Goal: Task Accomplishment & Management: Use online tool/utility

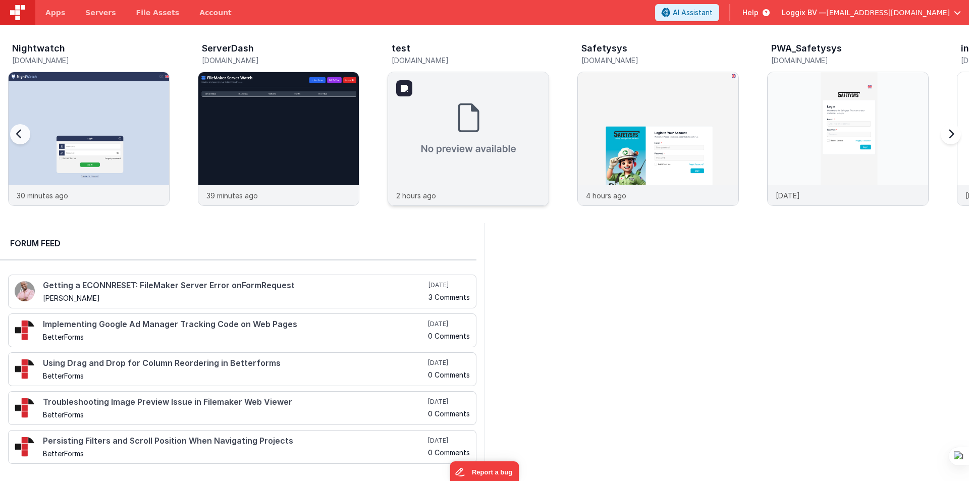
click at [435, 127] on img at bounding box center [468, 128] width 160 height 113
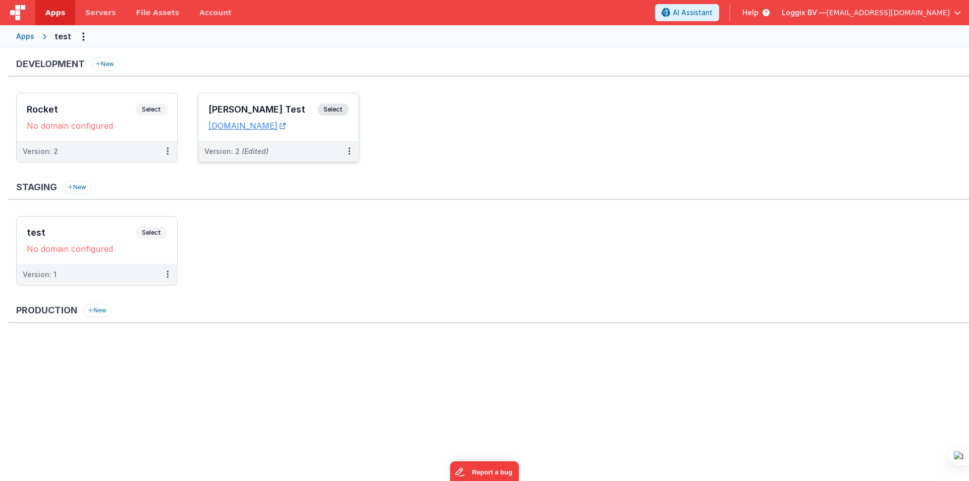
click at [237, 102] on div "Satyam Test Select URLs testbuild.clientportal.cloud" at bounding box center [278, 116] width 160 height 47
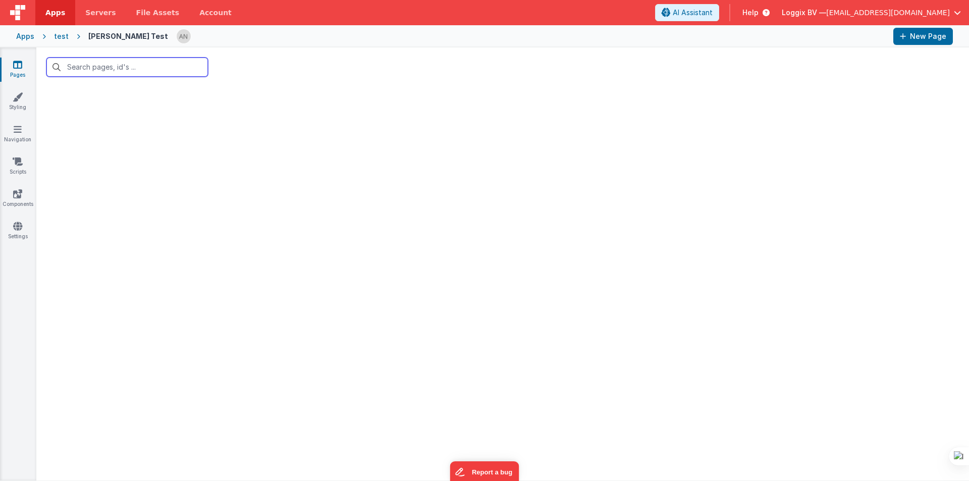
click at [104, 69] on input "text" at bounding box center [126, 67] width 161 height 19
click at [23, 65] on link "Pages" at bounding box center [17, 70] width 36 height 20
click at [80, 66] on input "text" at bounding box center [126, 67] width 161 height 19
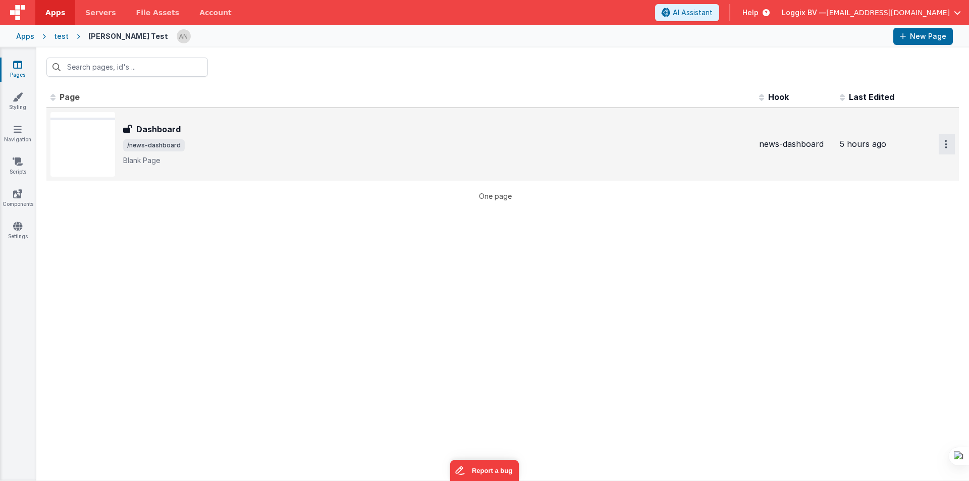
click at [945, 143] on icon "Options" at bounding box center [946, 144] width 3 height 9
click at [893, 164] on link "Preview" at bounding box center [910, 167] width 89 height 18
click at [398, 296] on div "Id Page Description Hook Last Edited FR_3D24997A-83FD-CE41-9D34-369932803493 Da…" at bounding box center [502, 284] width 932 height 394
click at [32, 97] on link "Styling" at bounding box center [17, 102] width 36 height 20
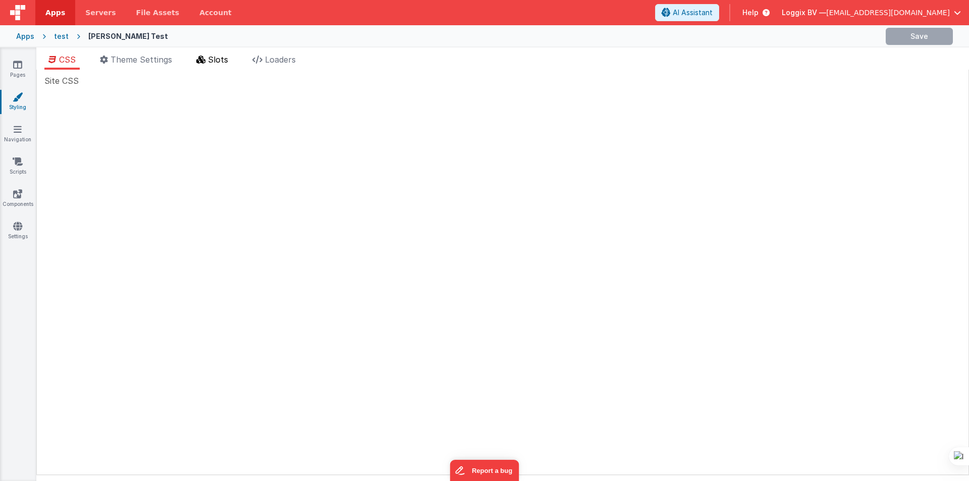
click at [213, 62] on span "Slots" at bounding box center [218, 59] width 20 height 10
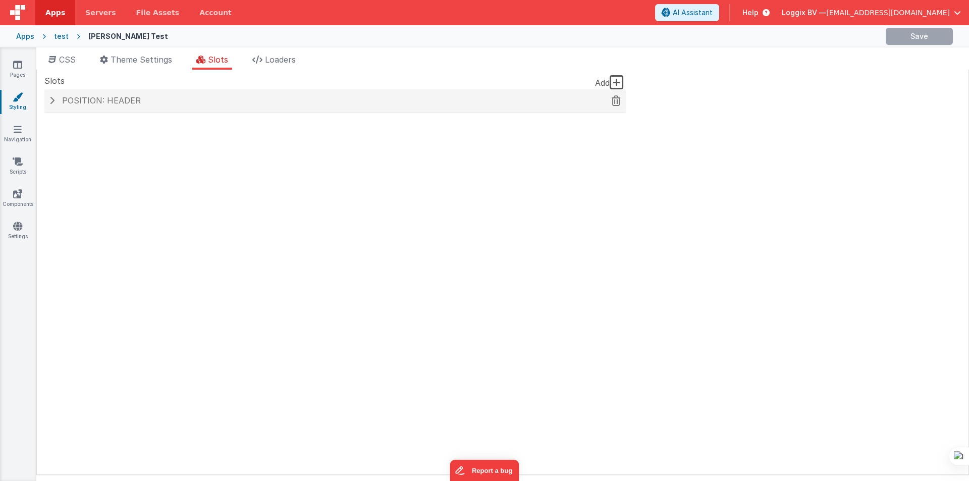
click at [131, 99] on span "Position: header" at bounding box center [101, 100] width 79 height 10
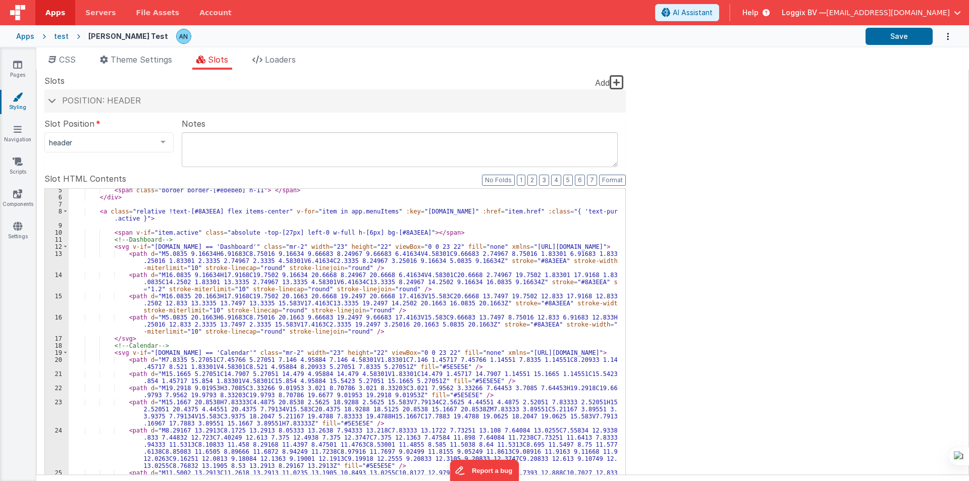
scroll to position [30, 0]
click at [193, 212] on div "< span class = "border border-[#ebebeb] h-11" > </ span > </ div > < a class = …" at bounding box center [343, 371] width 549 height 369
drag, startPoint x: 531, startPoint y: 213, endPoint x: 556, endPoint y: 212, distance: 24.7
click at [556, 212] on div "< span class = "border border-[#ebebeb] h-11" > </ span > </ div > < a class = …" at bounding box center [343, 371] width 549 height 369
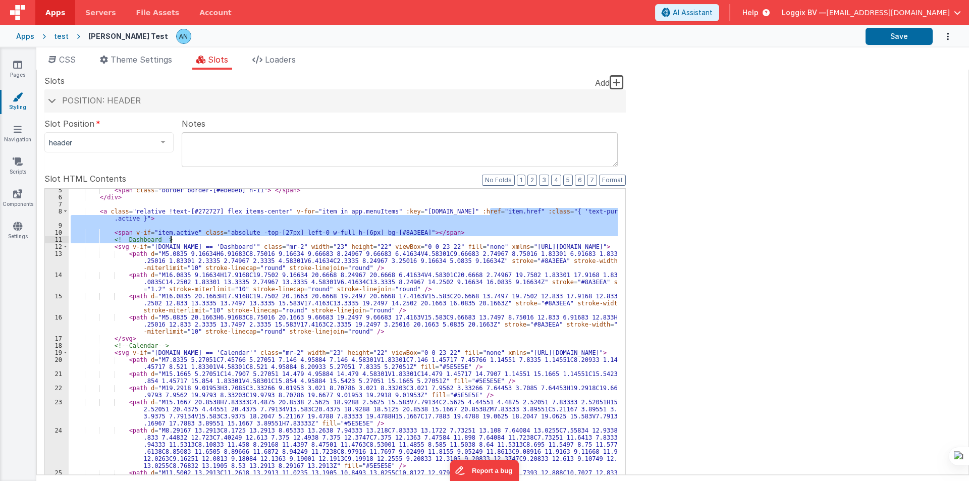
drag, startPoint x: 491, startPoint y: 209, endPoint x: 435, endPoint y: 242, distance: 64.5
click at [435, 242] on div "< span class = "border border-[#ebebeb] h-11" > </ span > </ div > < a class = …" at bounding box center [343, 371] width 549 height 369
click at [447, 233] on div "< span class = "border border-[#ebebeb] h-11" > </ span > </ div > < a class = …" at bounding box center [343, 352] width 549 height 327
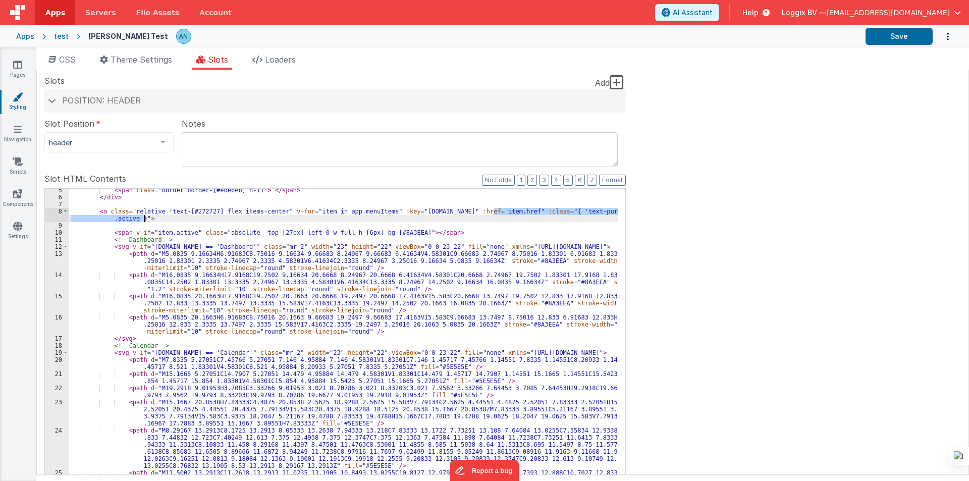
drag, startPoint x: 492, startPoint y: 211, endPoint x: 143, endPoint y: 217, distance: 349.2
click at [143, 217] on div "< span class = "border border-[#ebebeb] h-11" > </ span > </ div > < a class = …" at bounding box center [343, 371] width 549 height 369
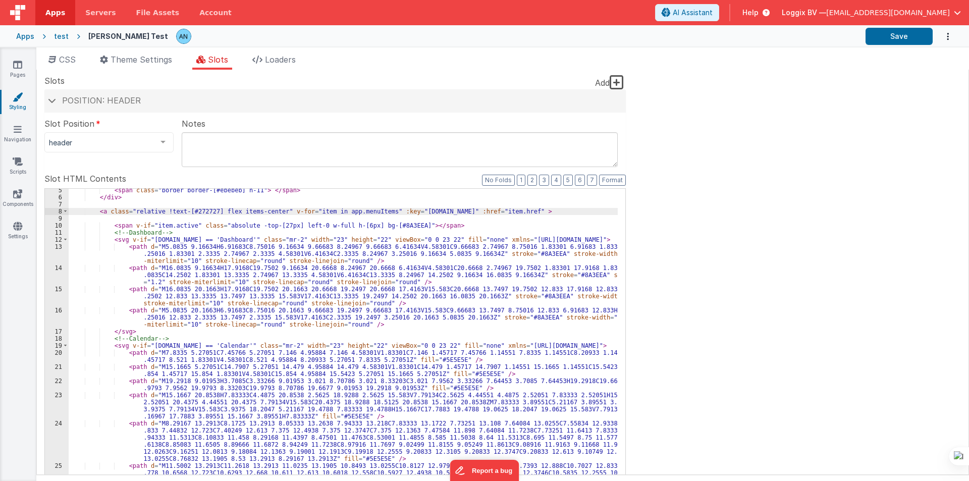
click at [168, 209] on div "< span class = "border border-[#ebebeb] h-11" > </ span > </ div > < a class = …" at bounding box center [343, 371] width 549 height 369
click at [890, 29] on button "Save" at bounding box center [898, 36] width 67 height 17
click at [907, 31] on button "Save" at bounding box center [898, 36] width 67 height 17
click at [602, 179] on button "Format" at bounding box center [612, 180] width 27 height 11
click at [94, 219] on div "< span class = "border border-[#ebebeb] h-11" > </ span > </ div > < a class = …" at bounding box center [343, 371] width 549 height 369
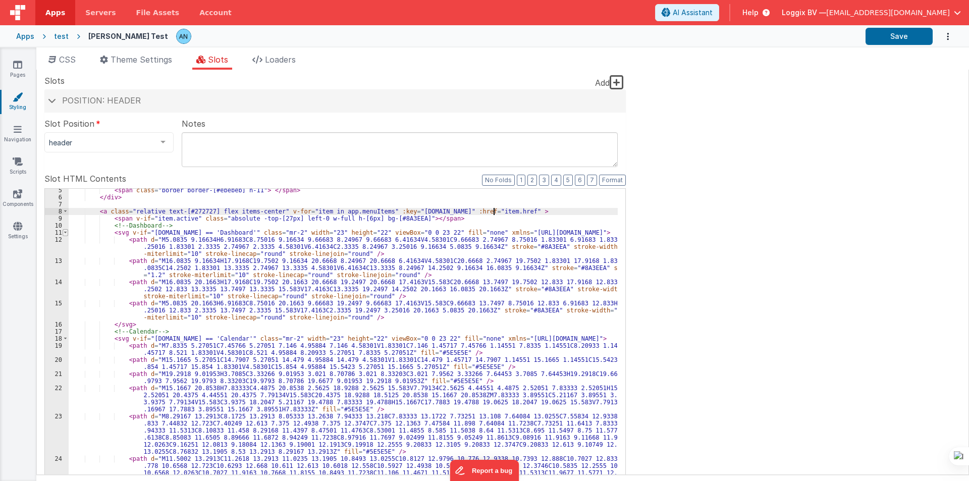
click at [66, 231] on span at bounding box center [66, 232] width 6 height 7
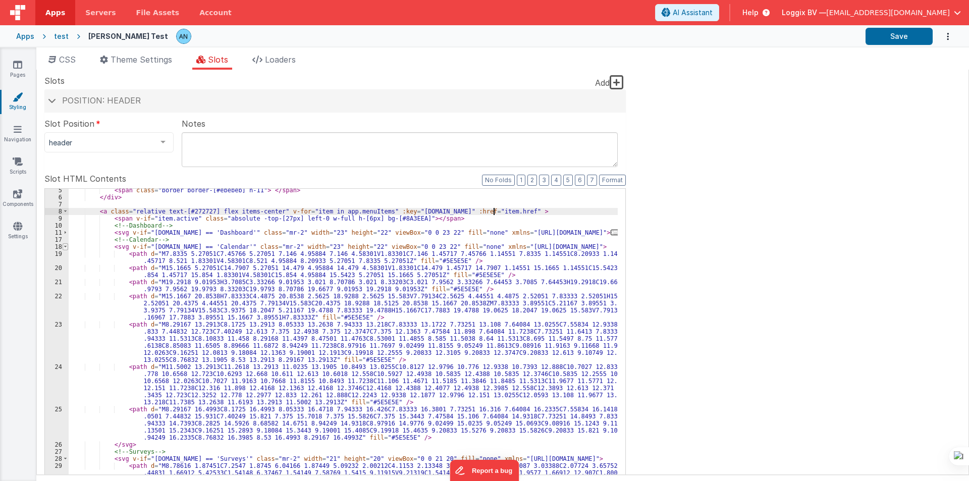
click at [66, 246] on span at bounding box center [66, 246] width 6 height 7
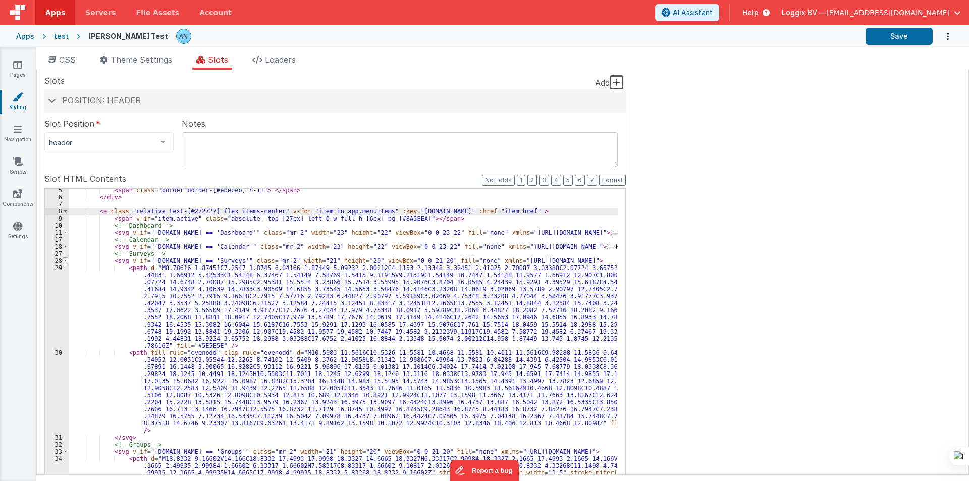
click at [64, 258] on span at bounding box center [66, 260] width 6 height 7
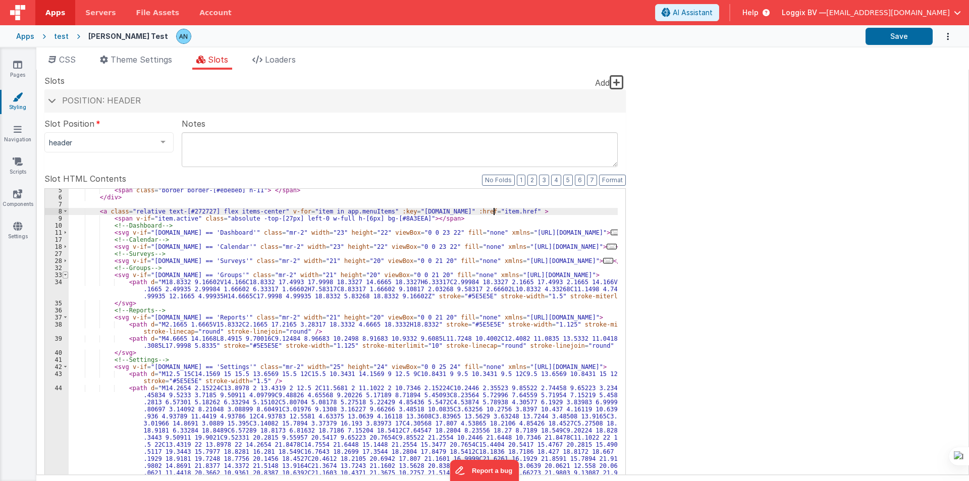
click at [64, 276] on span at bounding box center [66, 274] width 6 height 7
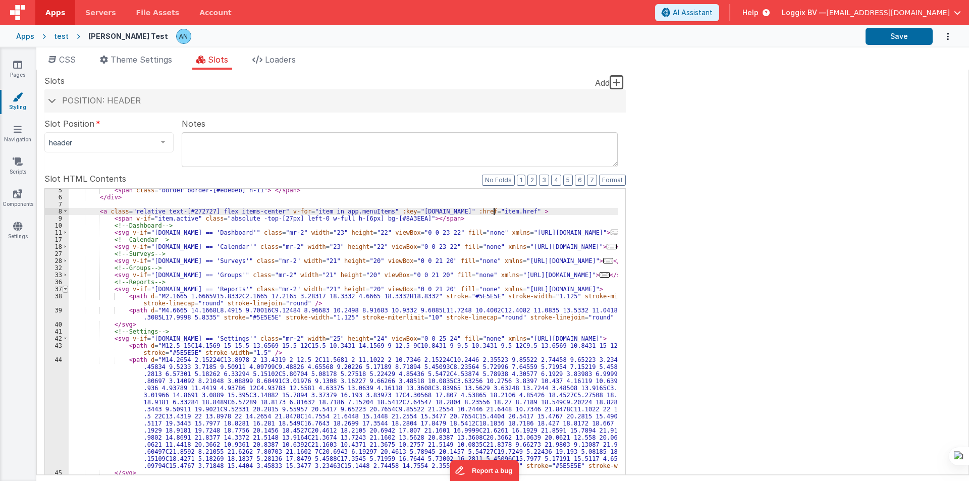
click at [67, 289] on span at bounding box center [66, 289] width 6 height 7
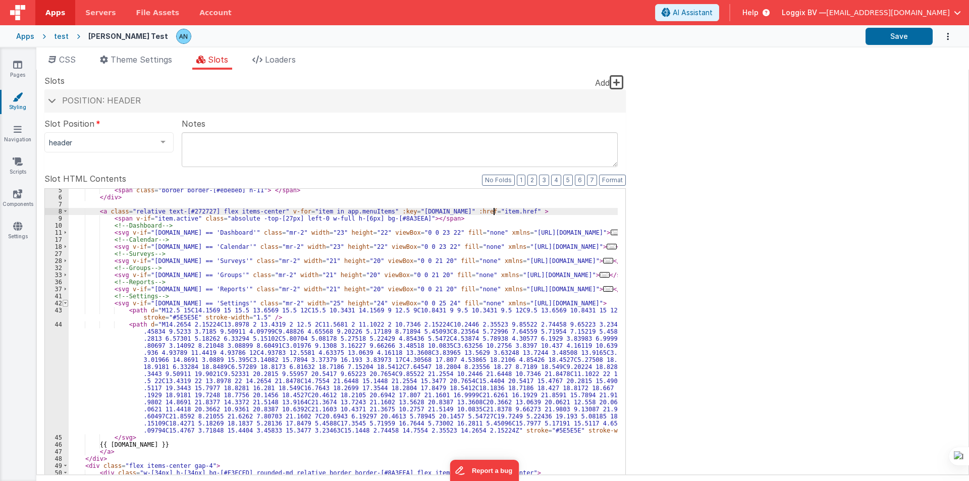
click at [66, 303] on span at bounding box center [66, 303] width 6 height 7
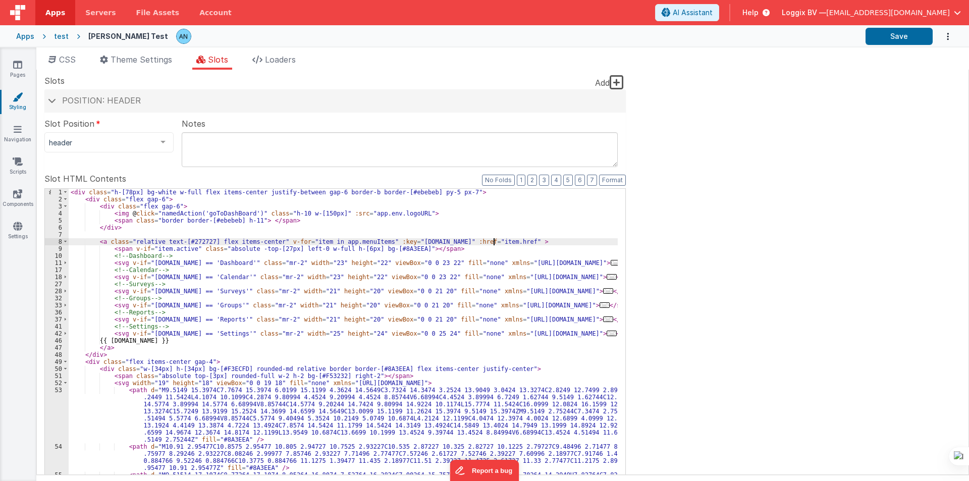
scroll to position [0, 0]
click at [492, 244] on div "< div class = "h-[78px] bg-white w-full flex items-center justify-between gap-6…" at bounding box center [343, 359] width 549 height 341
click at [447, 248] on div "< div class = "h-[78px] bg-white w-full flex items-center justify-between gap-6…" at bounding box center [343, 359] width 549 height 341
click at [68, 261] on span at bounding box center [66, 262] width 6 height 7
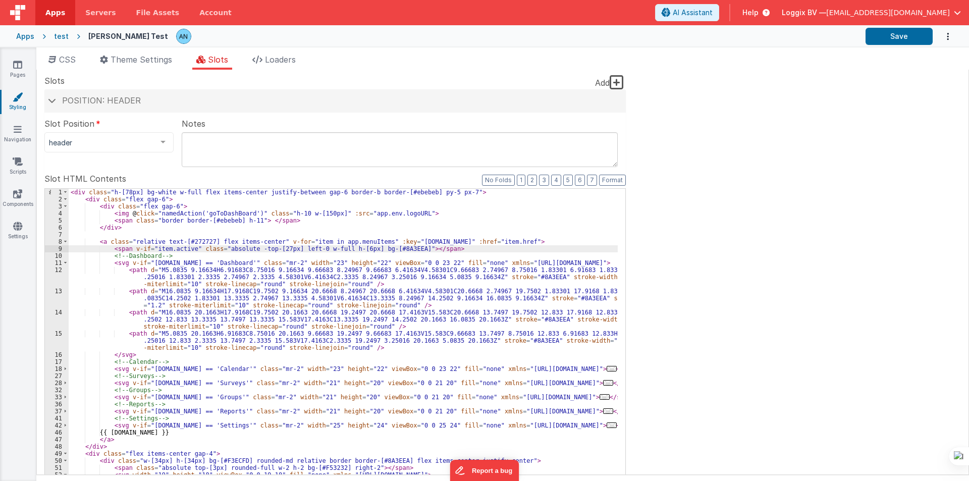
click at [68, 259] on div "11" at bounding box center [57, 262] width 24 height 7
click at [67, 262] on span at bounding box center [66, 262] width 6 height 7
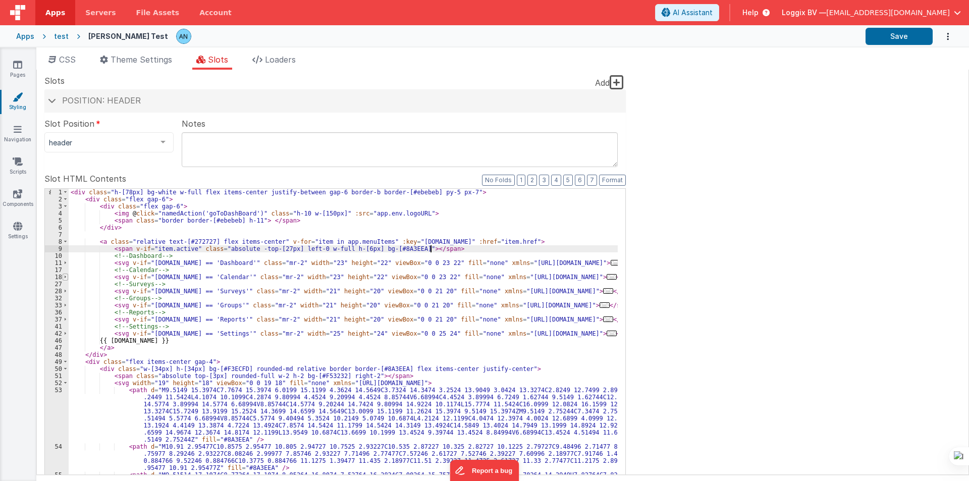
click at [66, 273] on span at bounding box center [66, 276] width 6 height 7
click at [66, 274] on span at bounding box center [66, 276] width 6 height 7
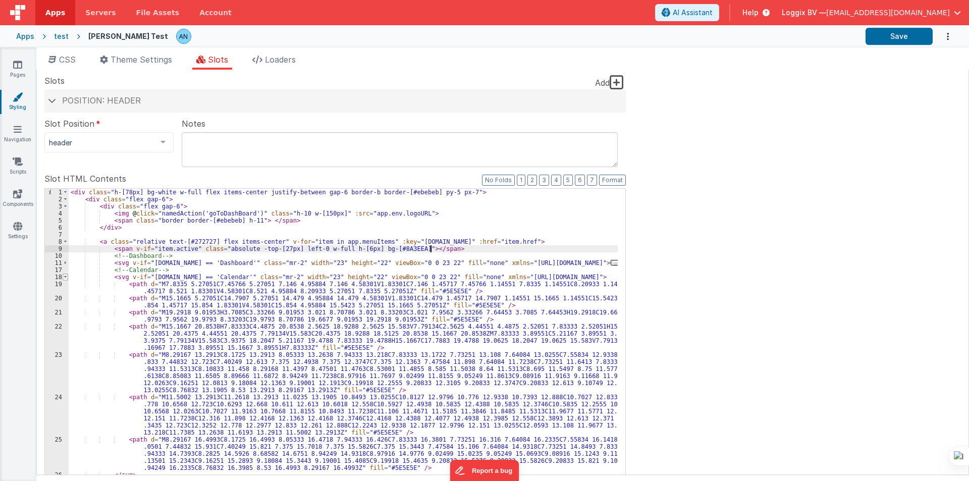
click at [66, 274] on span at bounding box center [66, 276] width 6 height 7
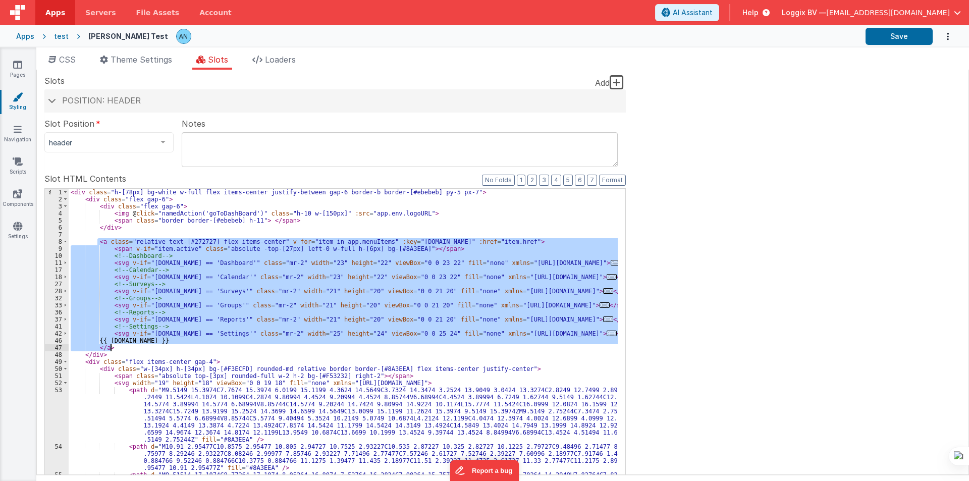
drag, startPoint x: 96, startPoint y: 244, endPoint x: 112, endPoint y: 346, distance: 103.6
click at [112, 346] on div "< div class = "h-[78px] bg-white w-full flex items-center justify-between gap-6…" at bounding box center [343, 359] width 549 height 341
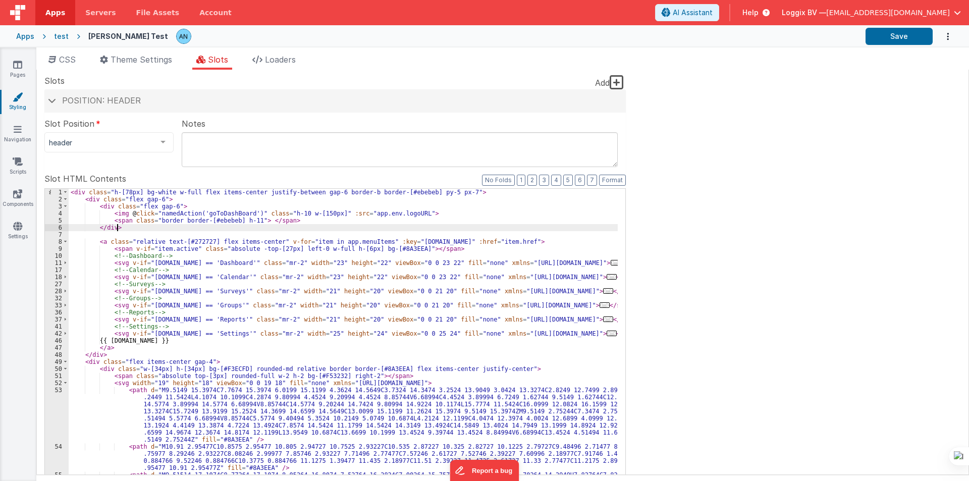
click at [285, 229] on div "< div class = "h-[78px] bg-white w-full flex items-center justify-between gap-6…" at bounding box center [343, 359] width 549 height 341
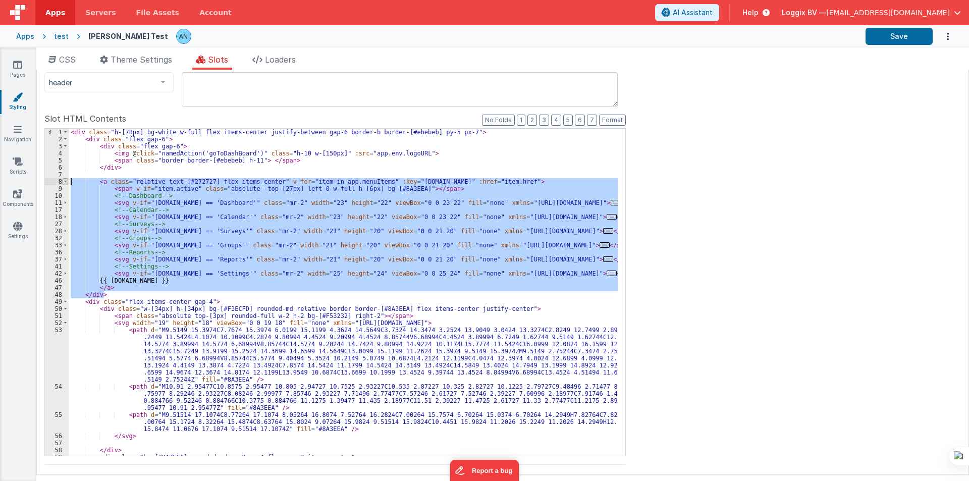
drag, startPoint x: 109, startPoint y: 291, endPoint x: 64, endPoint y: 183, distance: 117.3
click at [64, 183] on div "1 2 3 4 5 6 7 8 9 10 11 17 18 27 28 32 33 36 37 41 42 46 47 48 49 50 51 52 53 5…" at bounding box center [334, 292] width 581 height 328
click at [87, 213] on div "< div class = "h-[78px] bg-white w-full flex items-center justify-between gap-6…" at bounding box center [343, 292] width 549 height 327
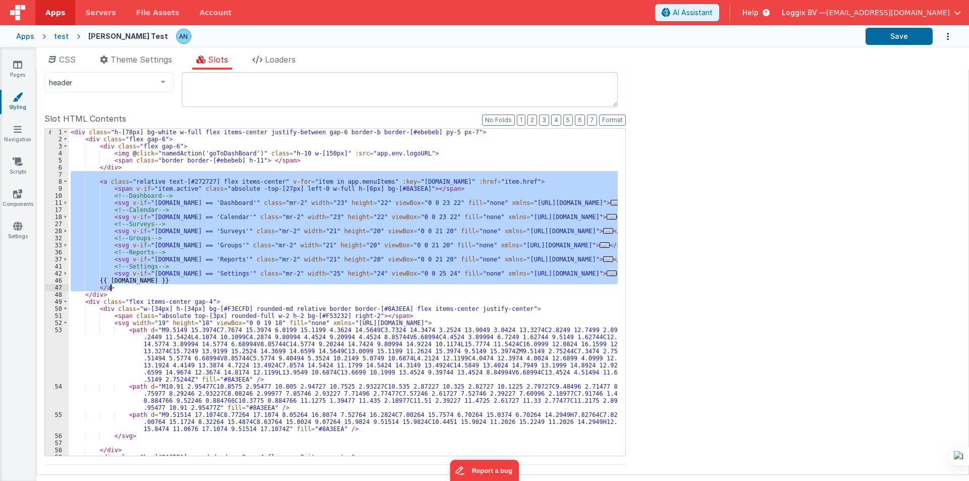
drag, startPoint x: 92, startPoint y: 177, endPoint x: 120, endPoint y: 285, distance: 111.0
click at [120, 285] on div "< div class = "h-[78px] bg-white w-full flex items-center justify-between gap-6…" at bounding box center [343, 299] width 549 height 341
click at [187, 296] on div "< div class = "h-[78px] bg-white w-full flex items-center justify-between gap-6…" at bounding box center [343, 299] width 549 height 341
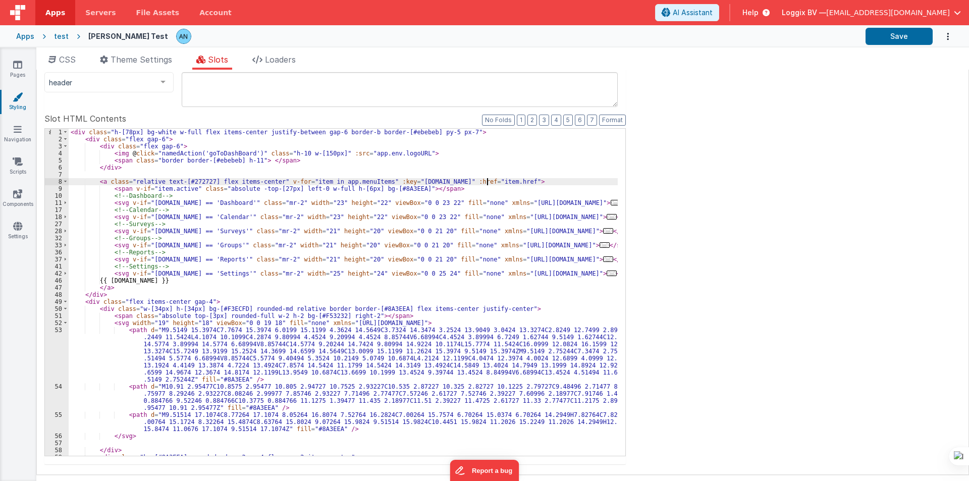
click at [487, 181] on div "< div class = "h-[78px] bg-white w-full flex items-center justify-between gap-6…" at bounding box center [343, 299] width 549 height 341
drag, startPoint x: 161, startPoint y: 182, endPoint x: 208, endPoint y: 182, distance: 46.9
click at [208, 182] on div "< div class = "h-[78px] bg-white w-full flex items-center justify-between gap-6…" at bounding box center [343, 299] width 549 height 341
click at [438, 180] on div "< div class = "h-[78px] bg-white w-full flex items-center justify-between gap-6…" at bounding box center [343, 299] width 549 height 341
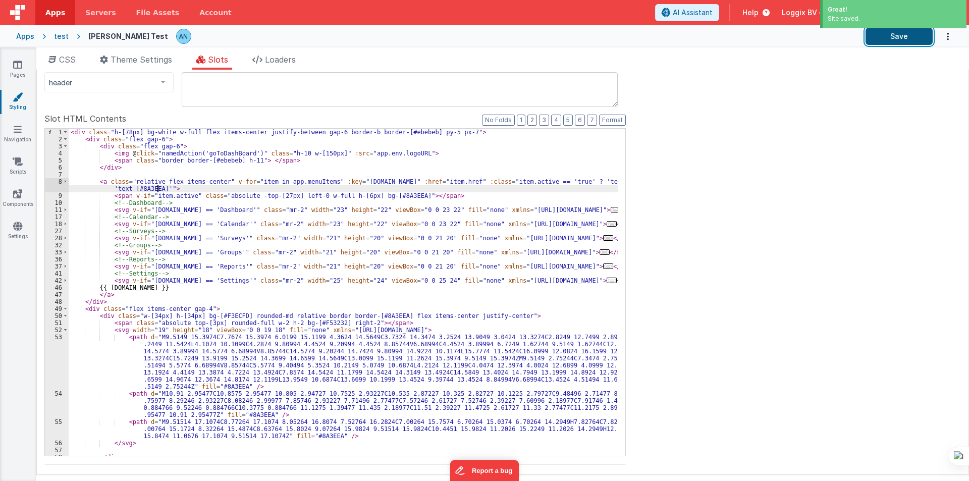
click at [893, 36] on button "Save" at bounding box center [898, 36] width 67 height 17
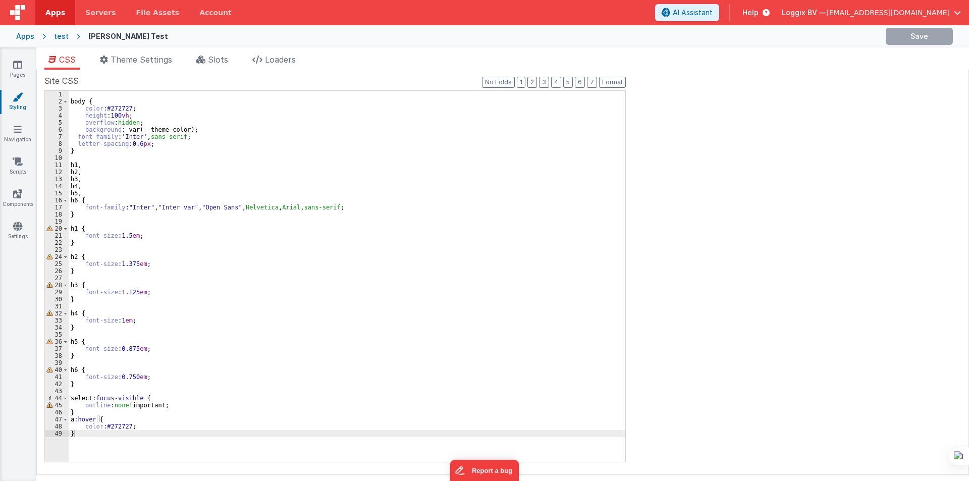
click at [76, 101] on div "body { color : #272727 ; height : 100 vh ; overflow : hidden ; background : var…" at bounding box center [347, 283] width 557 height 385
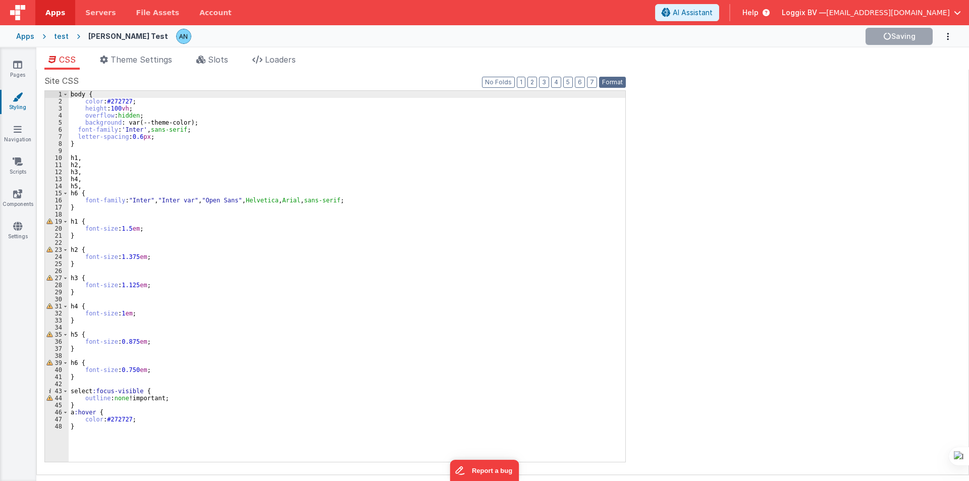
click at [611, 80] on button "Format" at bounding box center [612, 82] width 27 height 11
click at [210, 58] on span "Slots" at bounding box center [218, 59] width 20 height 10
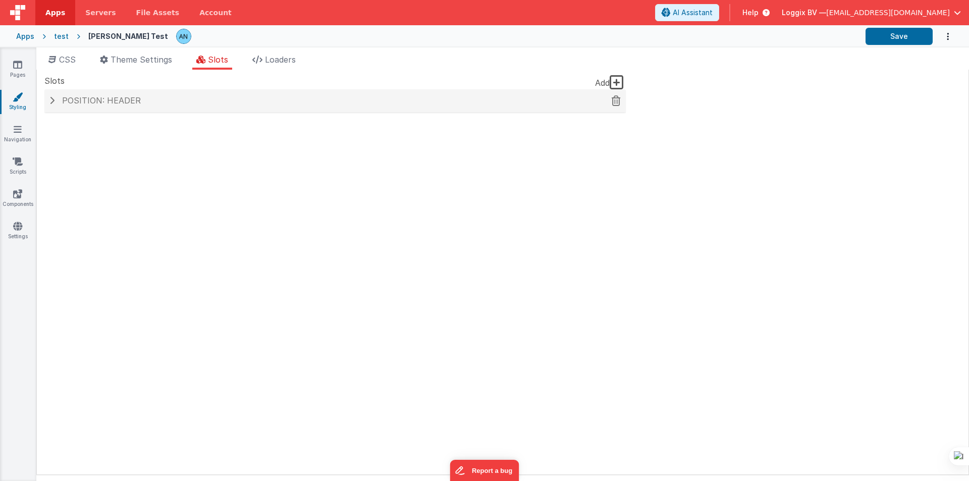
click at [161, 102] on h4 "Position: header" at bounding box center [334, 100] width 571 height 9
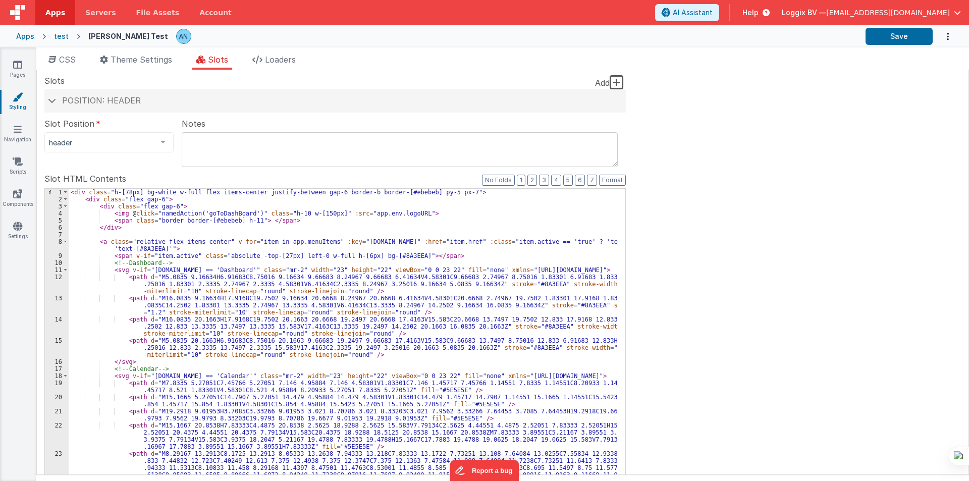
click at [145, 249] on div "< div class = "h-[78px] bg-white w-full flex items-center justify-between gap-6…" at bounding box center [343, 377] width 549 height 376
click at [577, 240] on div "< div class = "h-[78px] bg-white w-full flex items-center justify-between gap-6…" at bounding box center [343, 377] width 549 height 376
paste textarea
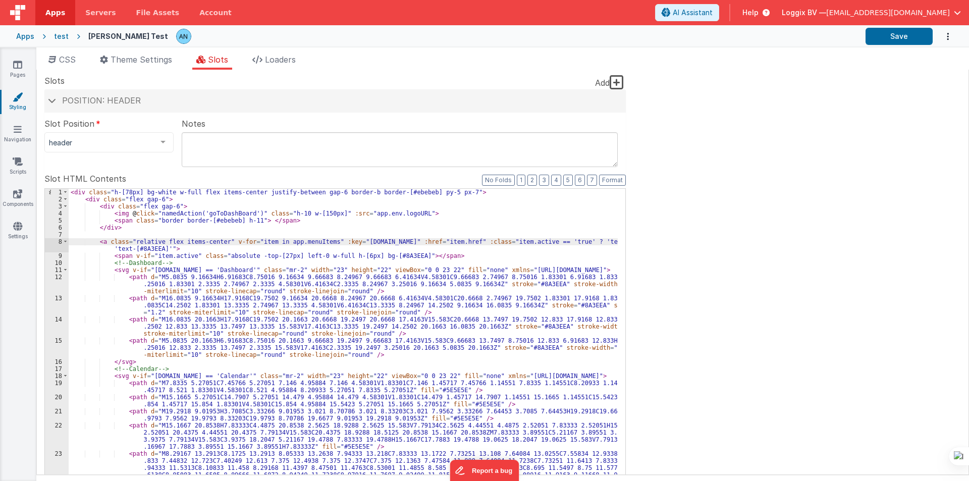
click at [147, 246] on div "< div class = "h-[78px] bg-white w-full flex items-center justify-between gap-6…" at bounding box center [343, 377] width 549 height 376
click at [901, 37] on button "Save" at bounding box center [898, 36] width 67 height 17
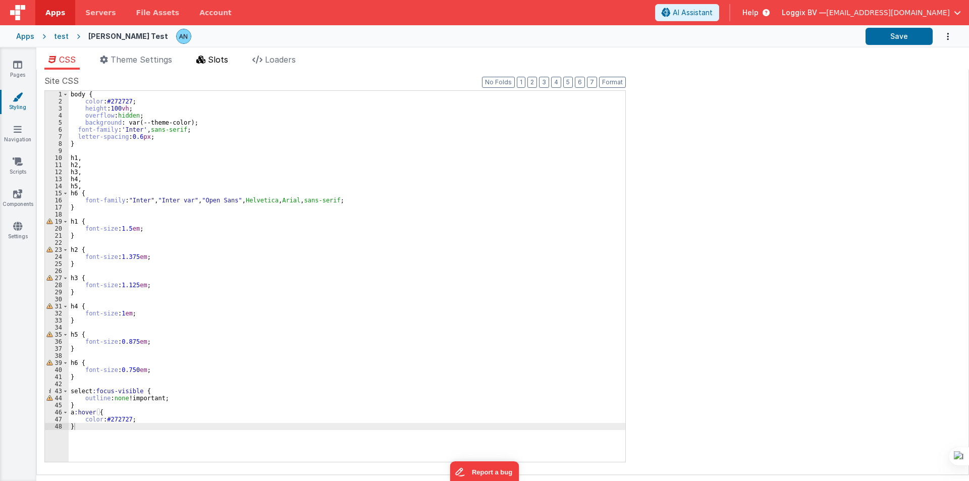
click at [222, 63] on span "Slots" at bounding box center [218, 59] width 20 height 10
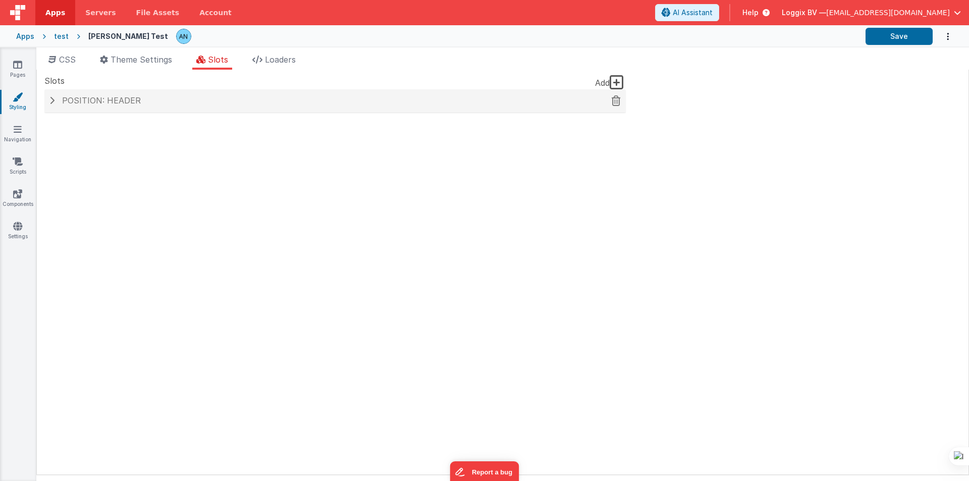
click at [169, 100] on h4 "Position: header" at bounding box center [334, 100] width 571 height 9
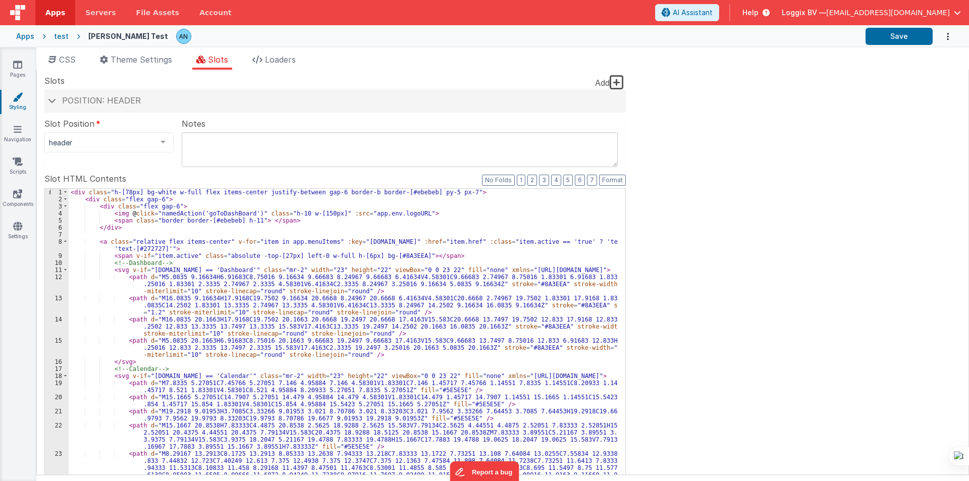
click at [528, 240] on div "< div class = "h-[78px] bg-white w-full flex items-center justify-between gap-6…" at bounding box center [343, 377] width 549 height 376
click at [535, 240] on div "< div class = "h-[78px] bg-white w-full flex items-center justify-between gap-6…" at bounding box center [343, 377] width 549 height 376
click at [494, 242] on div "< div class = "h-[78px] bg-white w-full flex items-center justify-between gap-6…" at bounding box center [343, 377] width 549 height 376
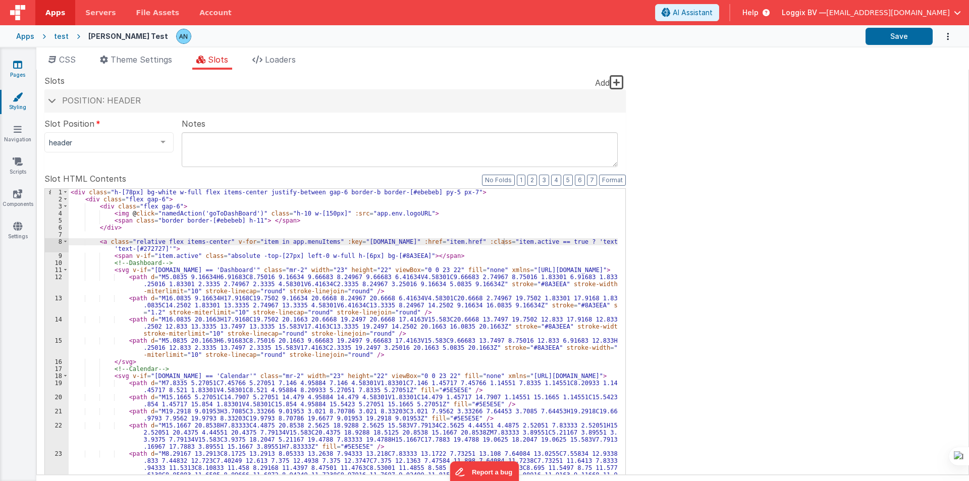
click at [22, 67] on icon at bounding box center [17, 65] width 9 height 10
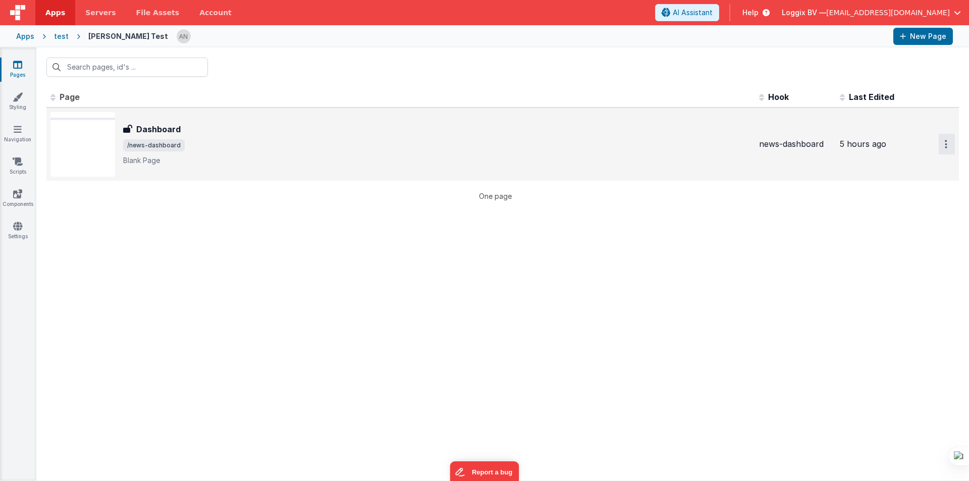
click at [947, 138] on button "Options" at bounding box center [947, 144] width 16 height 21
click at [914, 166] on link "Preview" at bounding box center [910, 167] width 89 height 18
click at [24, 98] on link "Styling" at bounding box center [17, 102] width 36 height 20
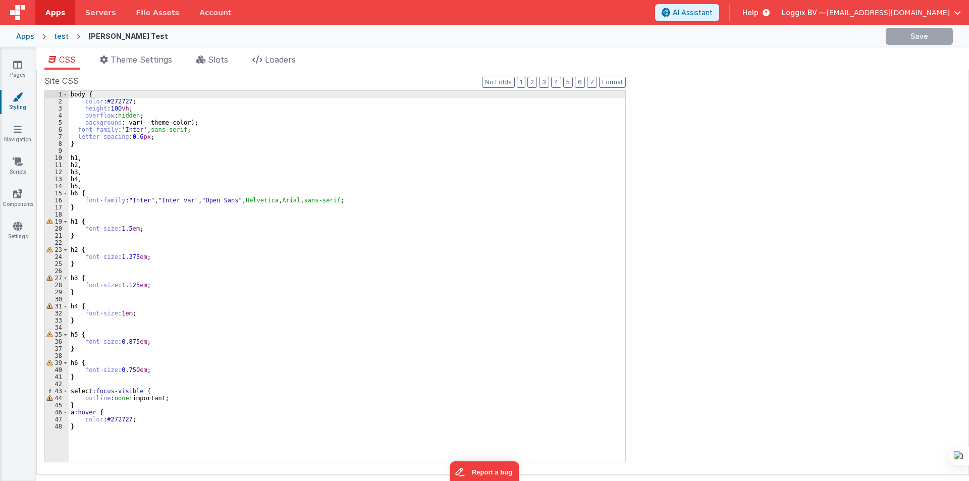
click at [240, 58] on ul "CSS Theme Settings Slots Loaders" at bounding box center [502, 61] width 932 height 16
click at [218, 63] on span "Slots" at bounding box center [218, 59] width 20 height 10
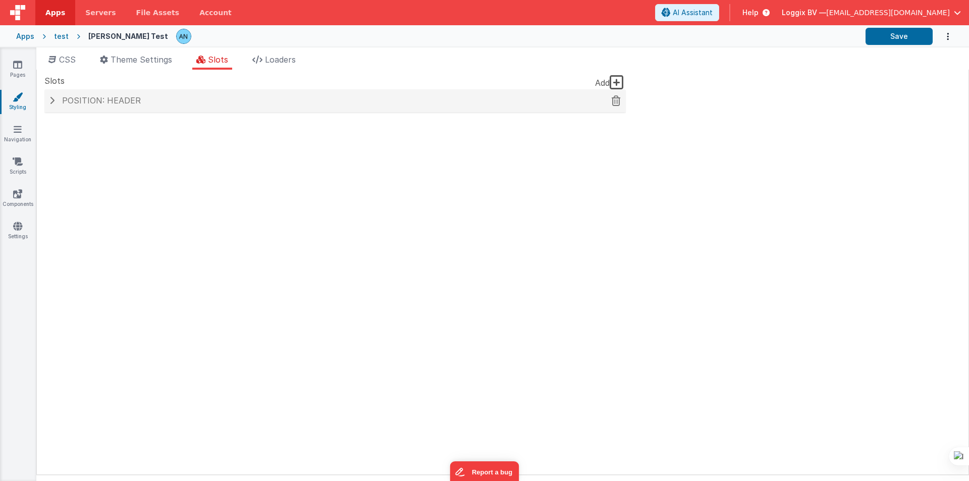
click at [174, 102] on h4 "Position: header" at bounding box center [334, 100] width 571 height 9
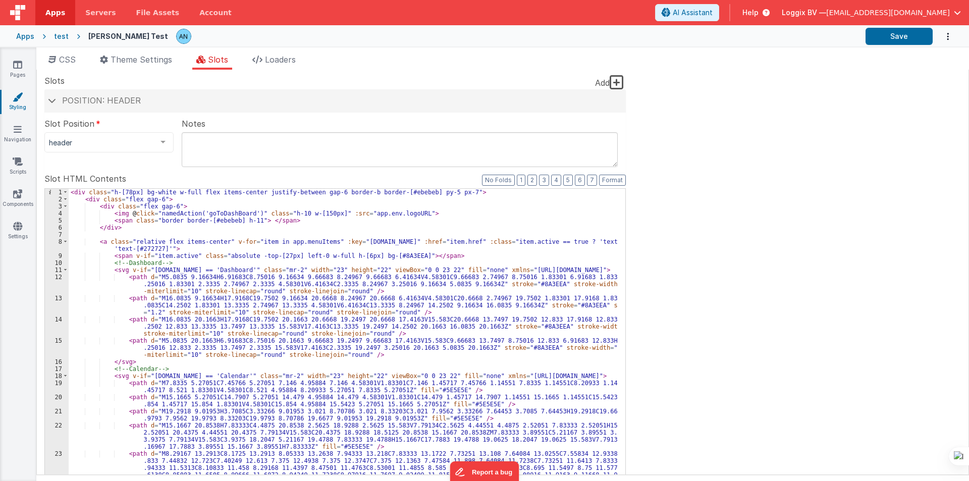
click at [544, 240] on div "< div class = "h-[78px] bg-white w-full flex items-center justify-between gap-6…" at bounding box center [343, 377] width 549 height 376
click at [114, 247] on div "< div class = "h-[78px] bg-white w-full flex items-center justify-between gap-6…" at bounding box center [343, 377] width 549 height 376
click at [874, 35] on button "Save" at bounding box center [898, 36] width 67 height 17
click at [680, 134] on div "Site CSS Format 7 6 5 4 3 2 1 No Folds 1 2 3 4 5 6 7 8 9 10 11 12 13 14 15 16 1…" at bounding box center [502, 272] width 932 height 405
click at [902, 42] on button "Save" at bounding box center [898, 36] width 67 height 17
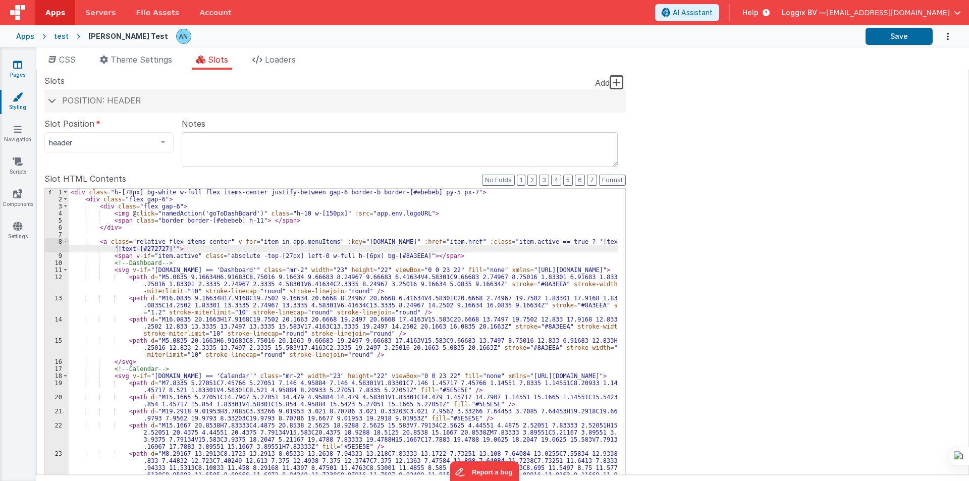
click at [18, 69] on icon at bounding box center [17, 65] width 9 height 10
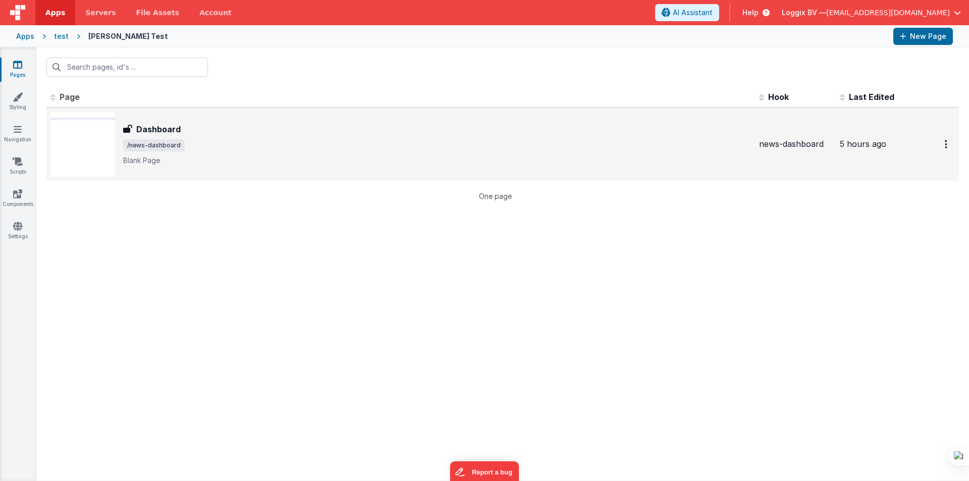
click at [175, 143] on span "/news-dashboard" at bounding box center [154, 145] width 62 height 12
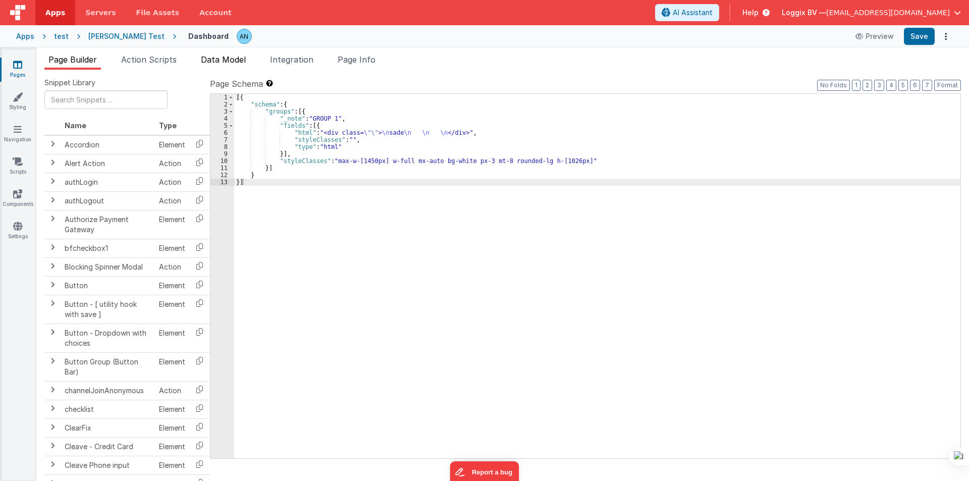
click at [223, 59] on span "Data Model" at bounding box center [223, 59] width 45 height 10
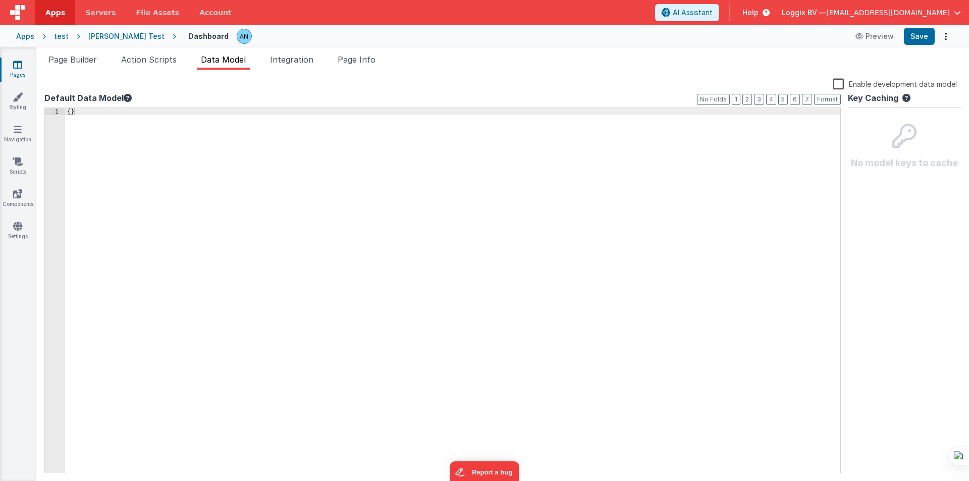
click at [70, 109] on div "{ }" at bounding box center [452, 297] width 775 height 379
click at [94, 61] on span "Page Builder" at bounding box center [72, 59] width 48 height 10
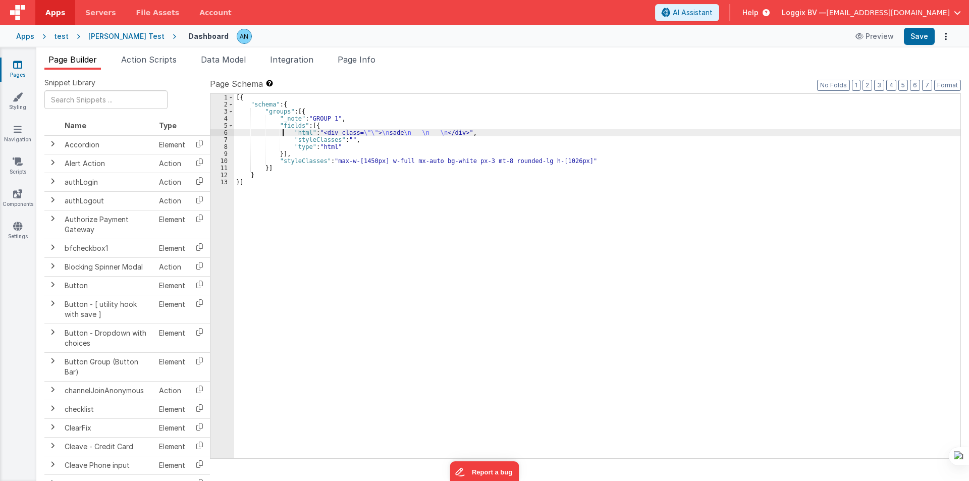
click at [284, 131] on div "[{ "schema" : { "groups" : [{ "_note" : "GROUP 1" , "fields" : [{ "html" : "<di…" at bounding box center [597, 283] width 726 height 378
click at [223, 133] on div "6" at bounding box center [222, 132] width 24 height 7
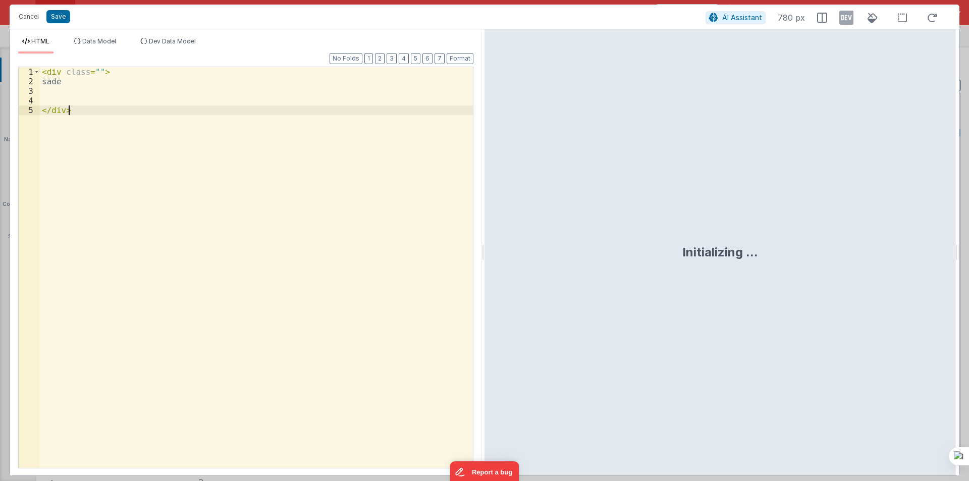
click at [223, 133] on div "< div class = "" > sade </ div >" at bounding box center [256, 283] width 433 height 432
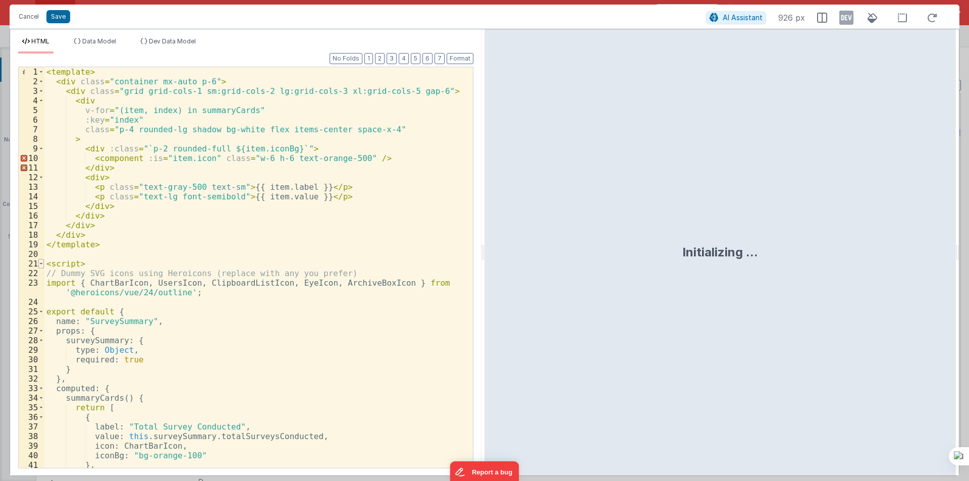
click at [41, 263] on span at bounding box center [41, 264] width 6 height 10
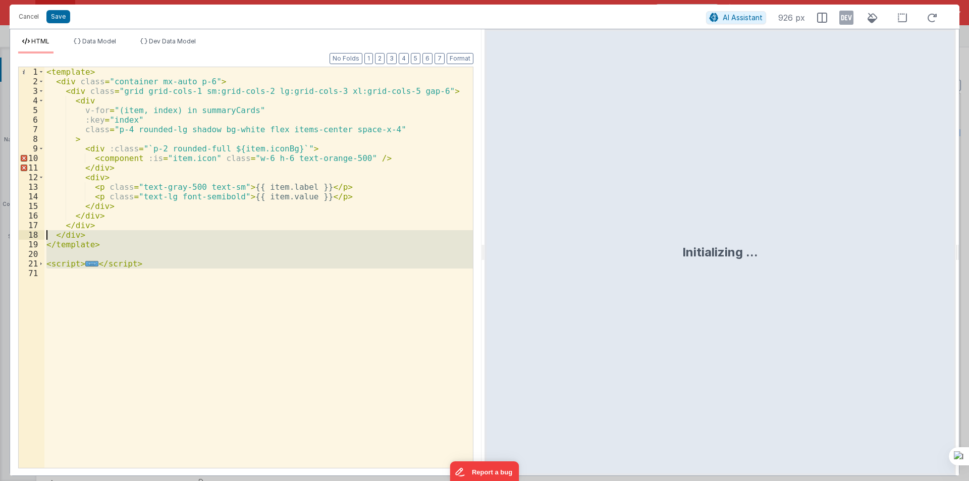
drag, startPoint x: 64, startPoint y: 289, endPoint x: 30, endPoint y: 236, distance: 62.7
click at [30, 236] on div "1 2 3 4 5 6 7 8 9 10 11 12 13 14 15 16 17 18 19 20 21 71 < template > < div cla…" at bounding box center [245, 268] width 455 height 402
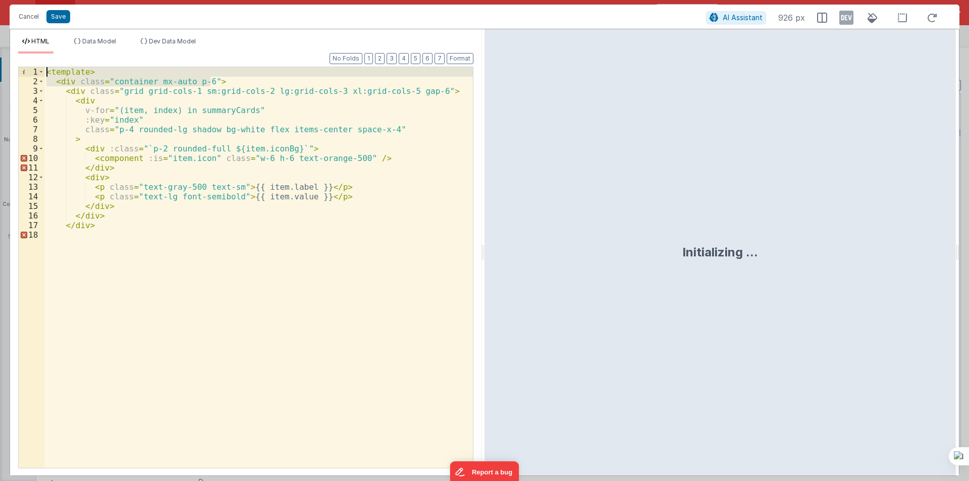
drag, startPoint x: 212, startPoint y: 79, endPoint x: 28, endPoint y: 58, distance: 185.4
click at [28, 58] on div "Format 7 6 5 4 3 2 1 No Folds 1 2 3 4 5 6 7 8 9 10 11 12 13 14 15 16 17 18 < te…" at bounding box center [245, 260] width 455 height 414
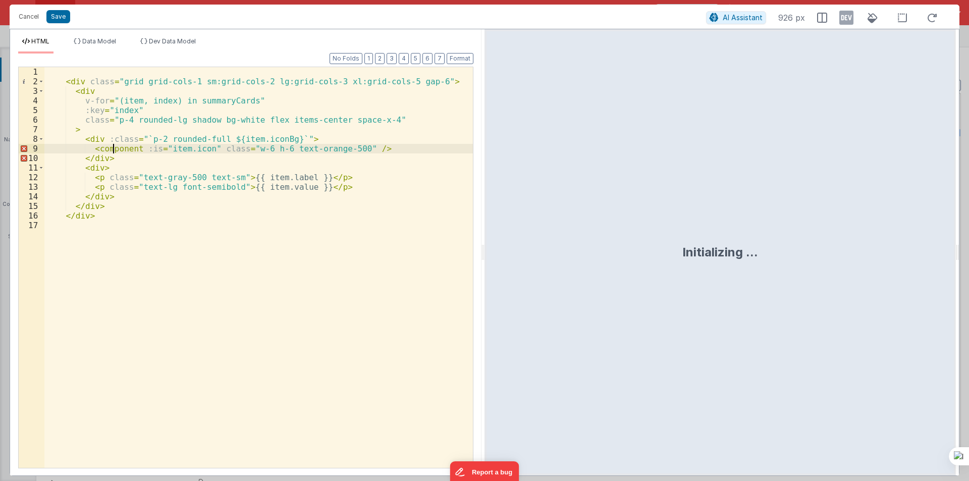
click at [115, 147] on div "< div class = "grid grid-cols-1 sm:grid-cols-2 lg:grid-cols-3 xl:grid-cols-5 ga…" at bounding box center [258, 277] width 428 height 420
click at [91, 149] on div "< div class = "grid grid-cols-1 sm:grid-cols-2 lg:grid-cols-3 xl:grid-cols-5 ga…" at bounding box center [258, 277] width 428 height 420
drag, startPoint x: 91, startPoint y: 149, endPoint x: 364, endPoint y: 145, distance: 273.0
click at [364, 145] on div "< div class = "grid grid-cols-1 sm:grid-cols-2 lg:grid-cols-3 xl:grid-cols-5 ga…" at bounding box center [258, 277] width 428 height 420
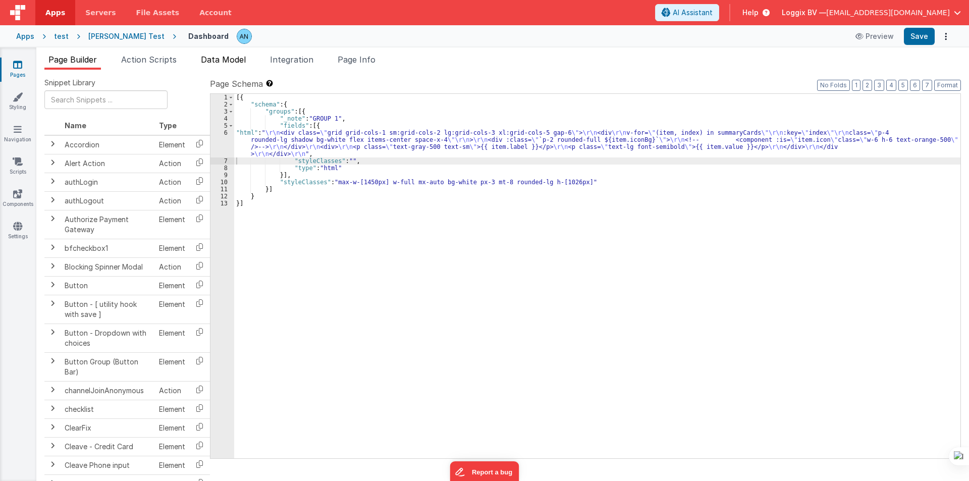
click at [217, 59] on span "Data Model" at bounding box center [223, 59] width 45 height 10
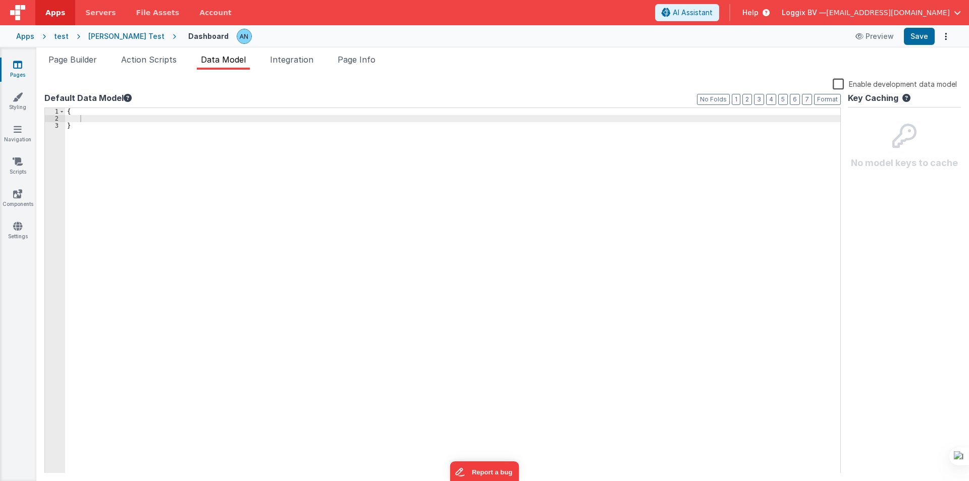
click at [85, 117] on div "{ }" at bounding box center [452, 297] width 775 height 379
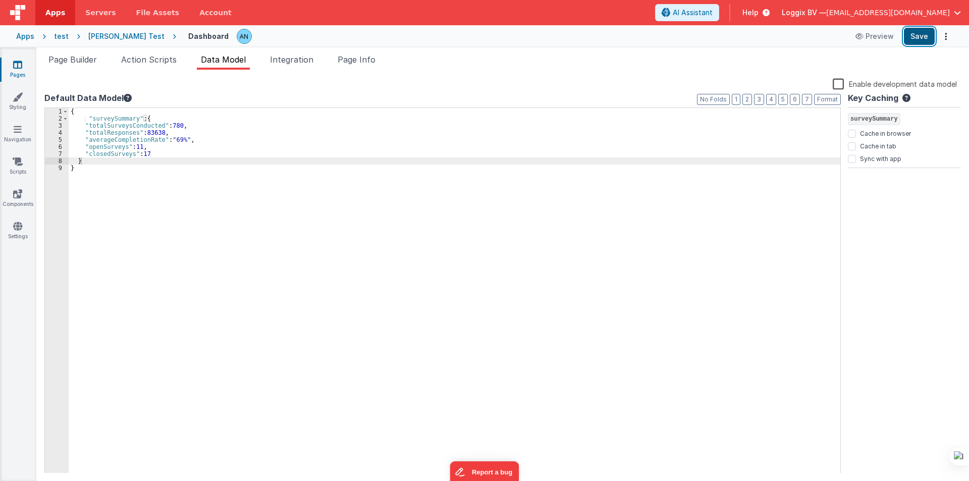
click at [917, 35] on button "Save" at bounding box center [919, 36] width 31 height 17
click at [199, 176] on div "{ "surveySummary" : { "totalSurveysConducted" : 780 , "totalResponses" : 83638 …" at bounding box center [455, 297] width 772 height 379
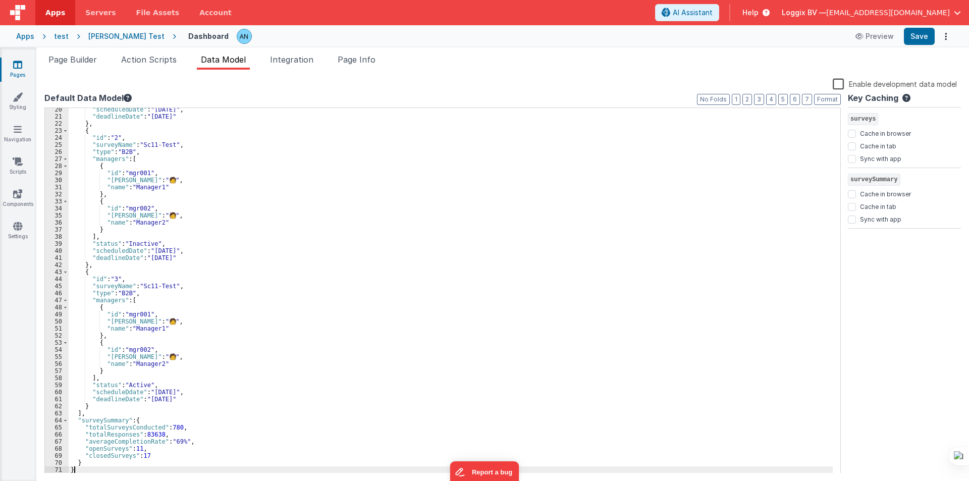
scroll to position [136, 0]
click at [920, 32] on button "Save" at bounding box center [919, 36] width 31 height 17
click at [922, 31] on button "Save" at bounding box center [919, 36] width 31 height 17
click at [59, 60] on span "Page Builder" at bounding box center [72, 59] width 48 height 10
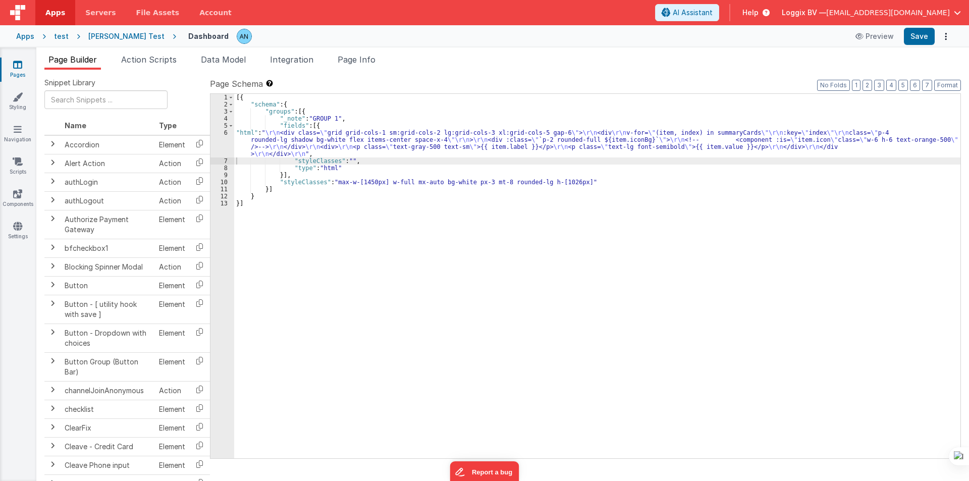
click at [350, 137] on div "[{ "schema" : { "groups" : [{ "_note" : "GROUP 1" , "fields" : [{ "html" : " \r…" at bounding box center [597, 283] width 726 height 378
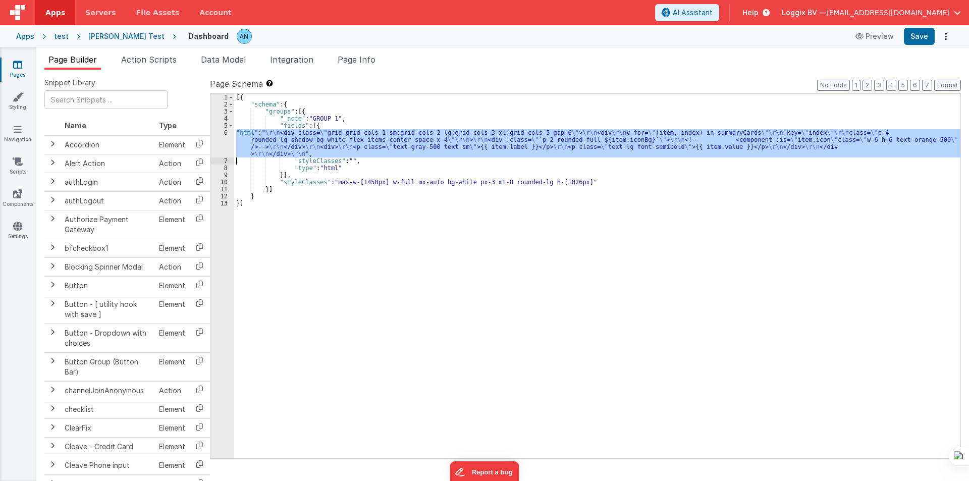
click at [216, 141] on div "6" at bounding box center [222, 143] width 24 height 28
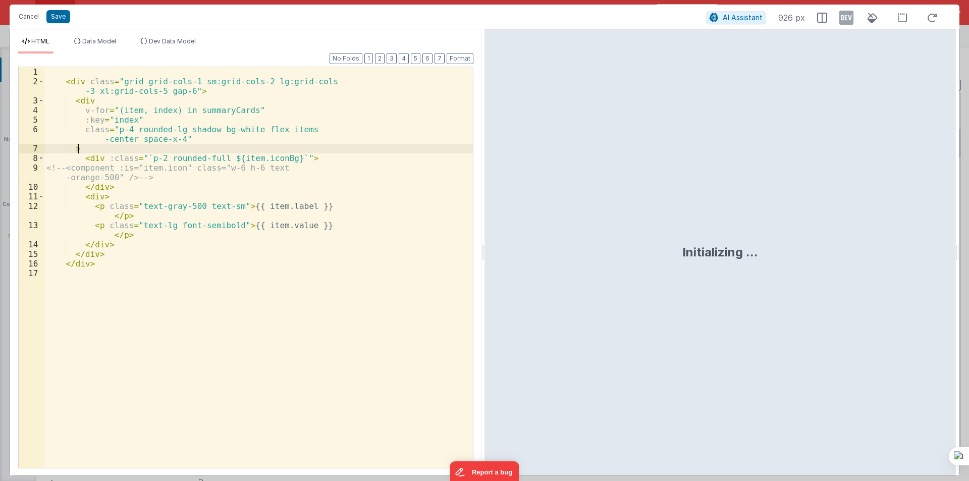
click at [187, 111] on div "< div class = "grid grid-cols-1 sm:grid-cols-2 lg:grid-cols -3 xl:grid-cols-5 g…" at bounding box center [258, 277] width 428 height 420
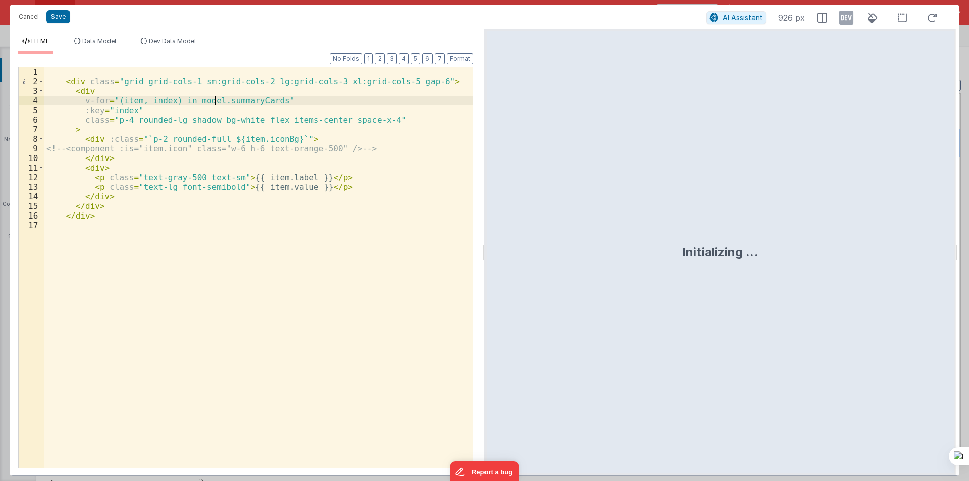
click at [97, 35] on div "HTML Data Model Dev Data Model Format 7 6 5 4 3 2 1 No Folds 1 2 3 4 5 6 7 8 9 …" at bounding box center [245, 252] width 471 height 446
click at [97, 38] on span "Data Model" at bounding box center [99, 41] width 34 height 8
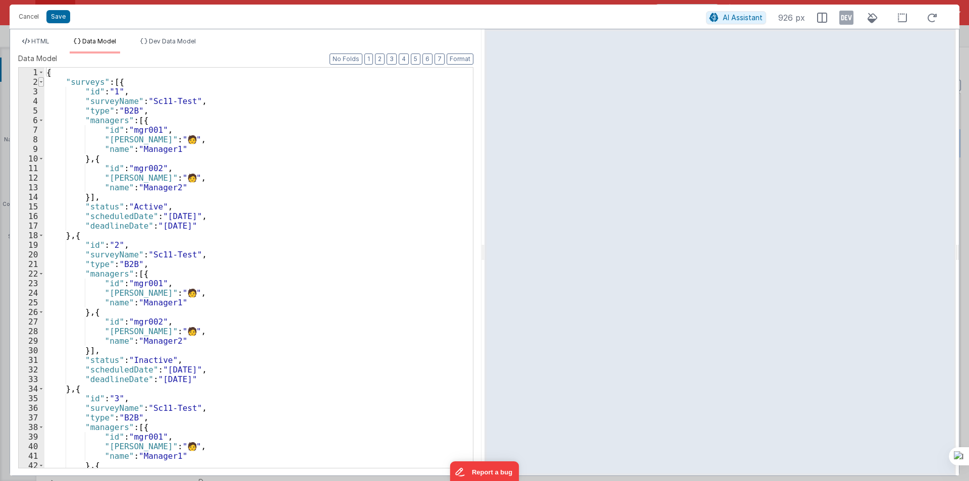
click at [43, 83] on span at bounding box center [41, 82] width 6 height 10
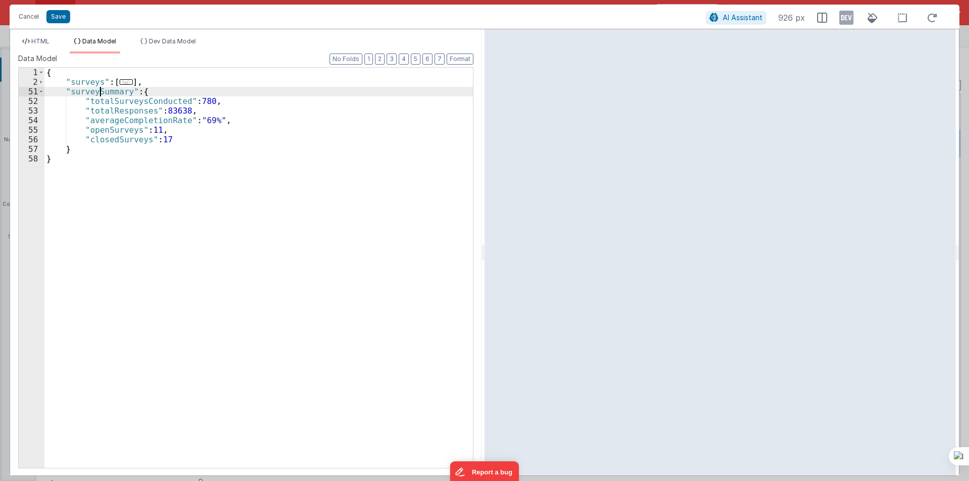
click at [99, 94] on div "{ "surveys" : [ ... ] , "surveySummary" : { "totalSurveysConducted" : 780 , "to…" at bounding box center [258, 277] width 428 height 419
click at [45, 42] on span "HTML" at bounding box center [40, 41] width 18 height 8
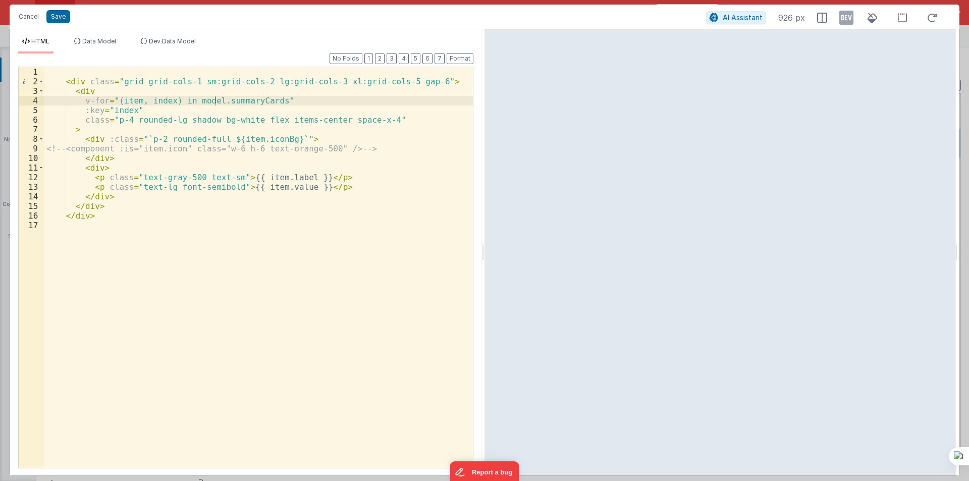
click at [229, 103] on div "< div class = "grid grid-cols-1 sm:grid-cols-2 lg:grid-cols-3 xl:grid-cols-5 ga…" at bounding box center [258, 277] width 428 height 420
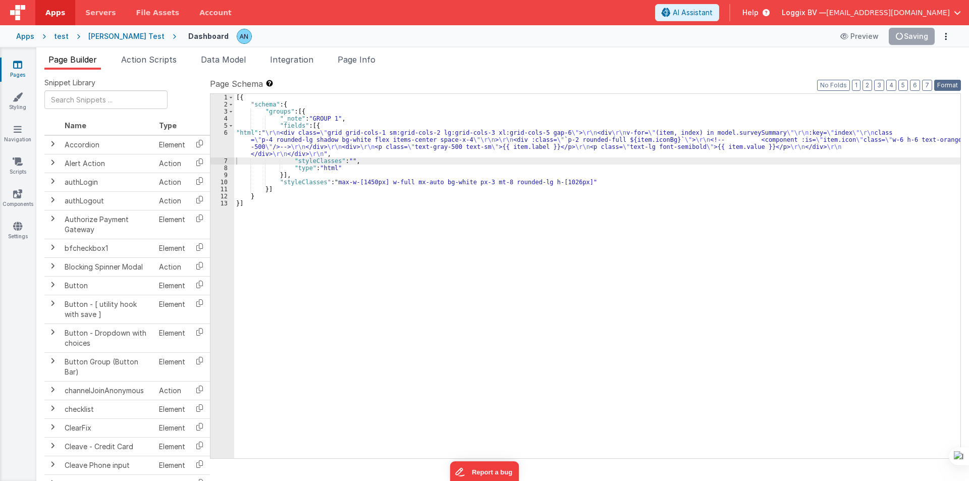
click at [943, 84] on button "Format" at bounding box center [947, 85] width 27 height 11
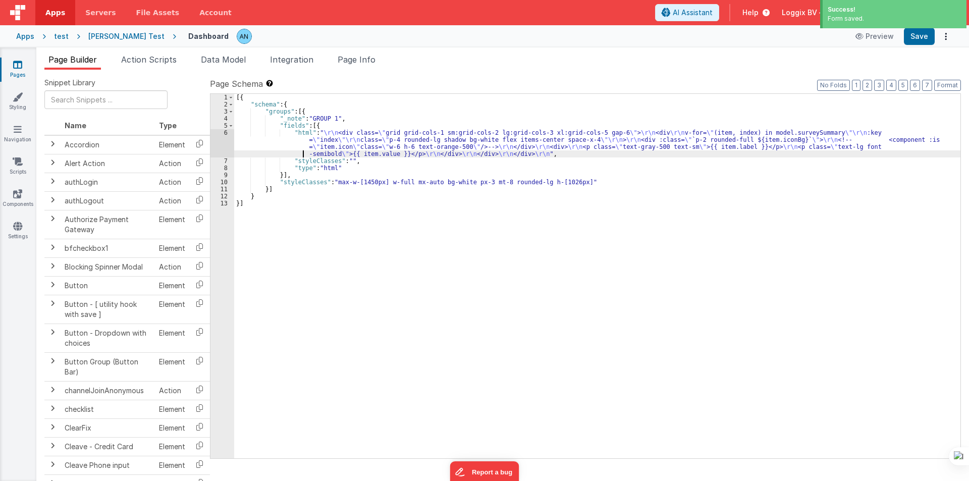
click at [260, 155] on div "[{ "schema" : { "groups" : [{ "_note" : "GROUP 1" , "fields" : [{ "html" : " \r…" at bounding box center [597, 283] width 726 height 378
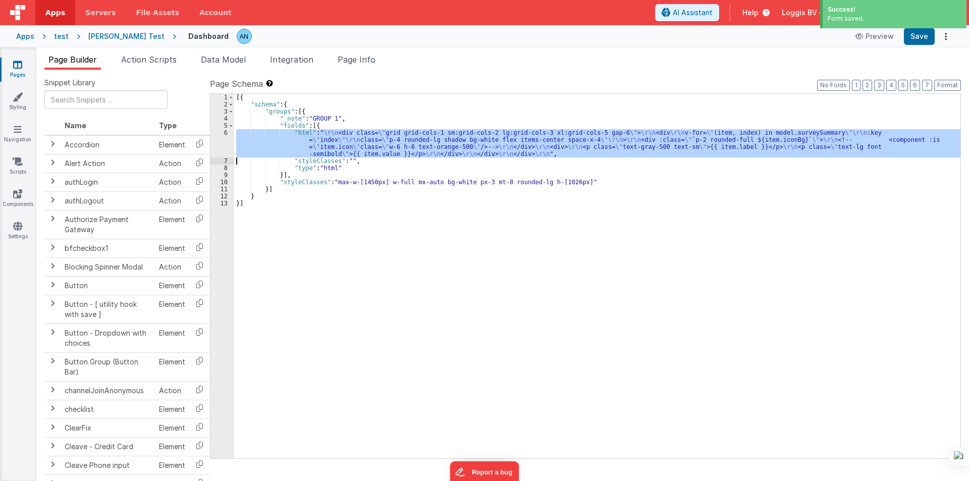
click at [218, 144] on div "6" at bounding box center [222, 143] width 24 height 28
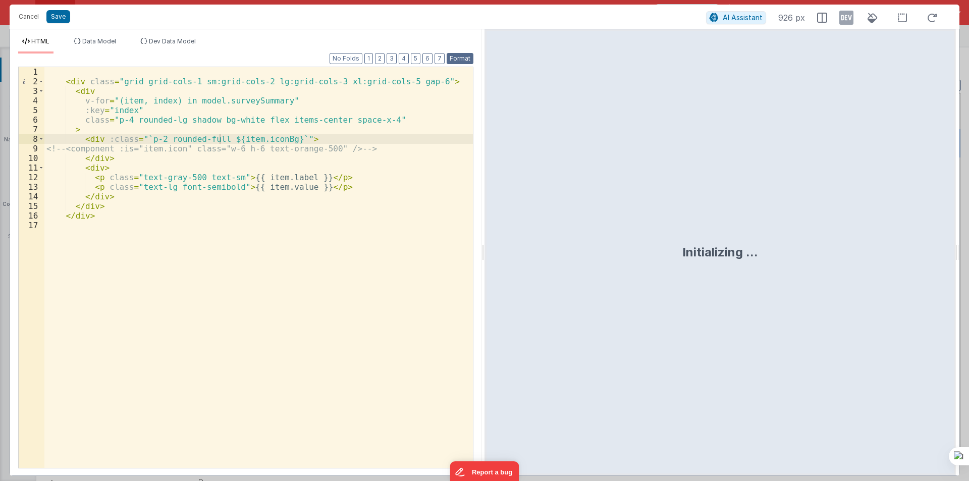
click at [462, 58] on button "Format" at bounding box center [460, 58] width 27 height 11
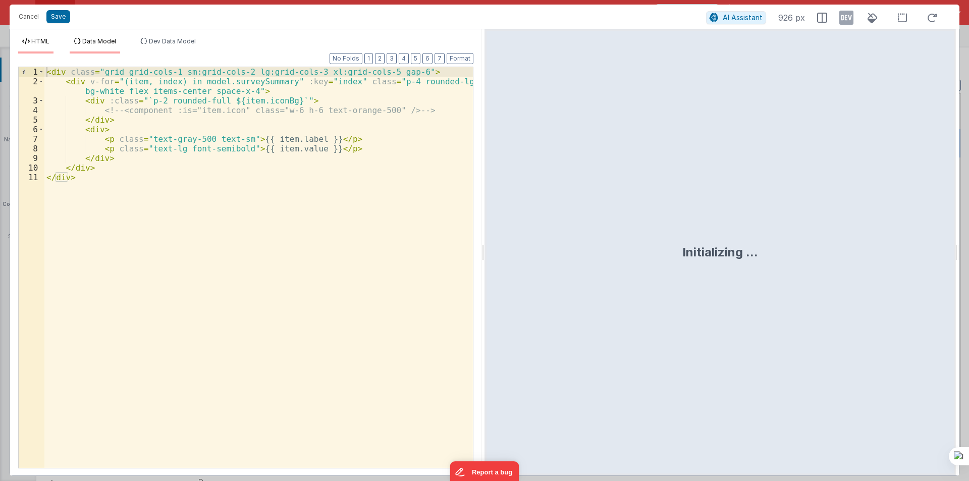
click at [95, 44] on span "Data Model" at bounding box center [99, 41] width 34 height 8
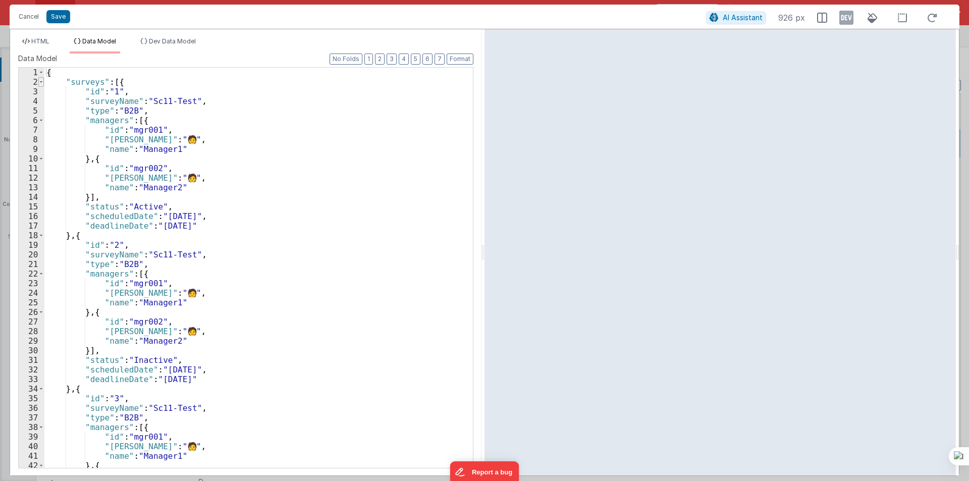
click at [42, 84] on span at bounding box center [41, 82] width 6 height 10
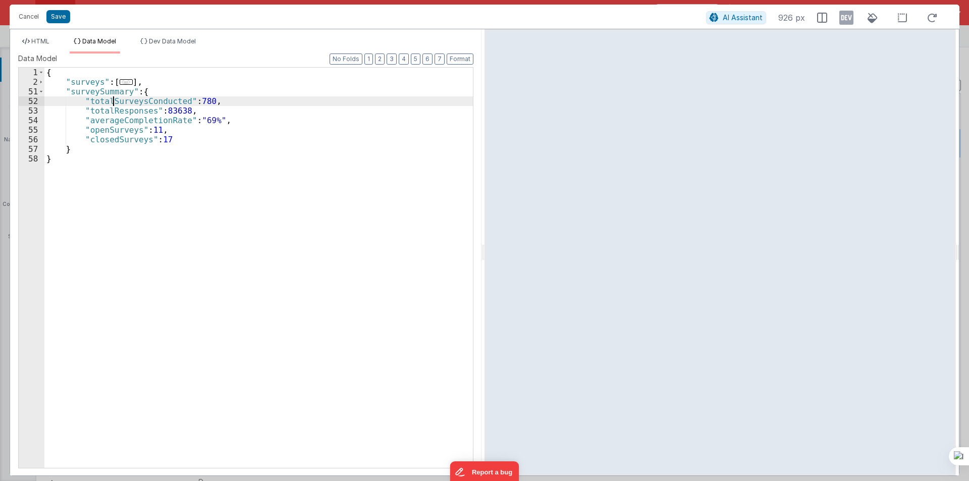
click at [113, 99] on div "{ "surveys" : [ ... ] , "surveySummary" : { "totalSurveysConducted" : 780 , "to…" at bounding box center [258, 277] width 428 height 419
click at [39, 38] on span "HTML" at bounding box center [40, 41] width 18 height 8
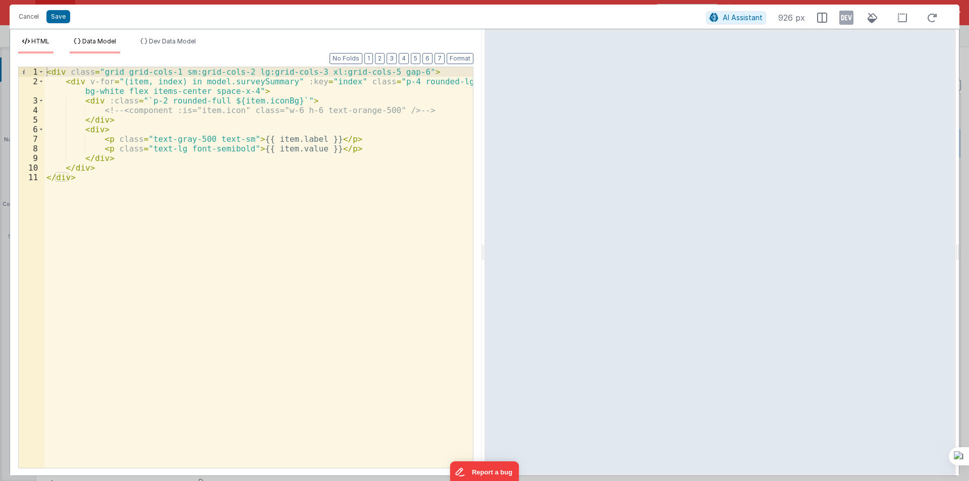
click at [84, 45] on li "Data Model" at bounding box center [95, 45] width 50 height 16
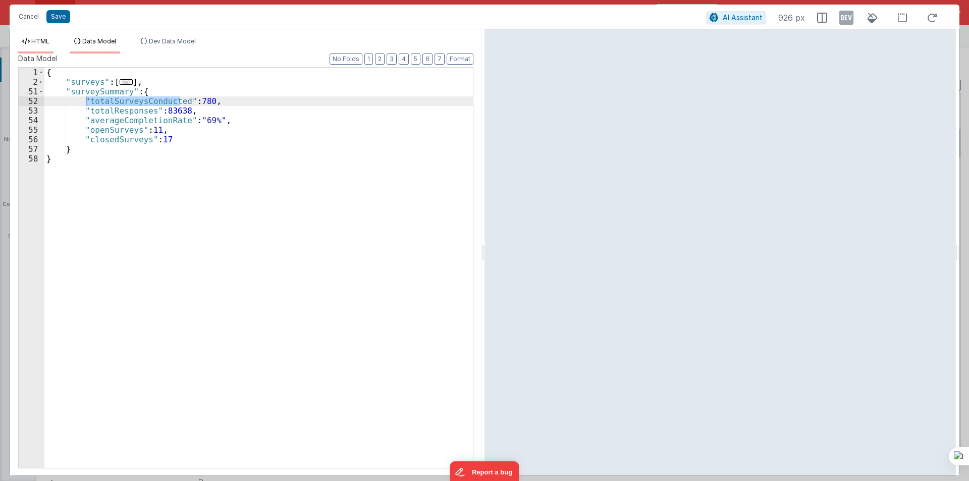
click at [44, 38] on span "HTML" at bounding box center [40, 41] width 18 height 8
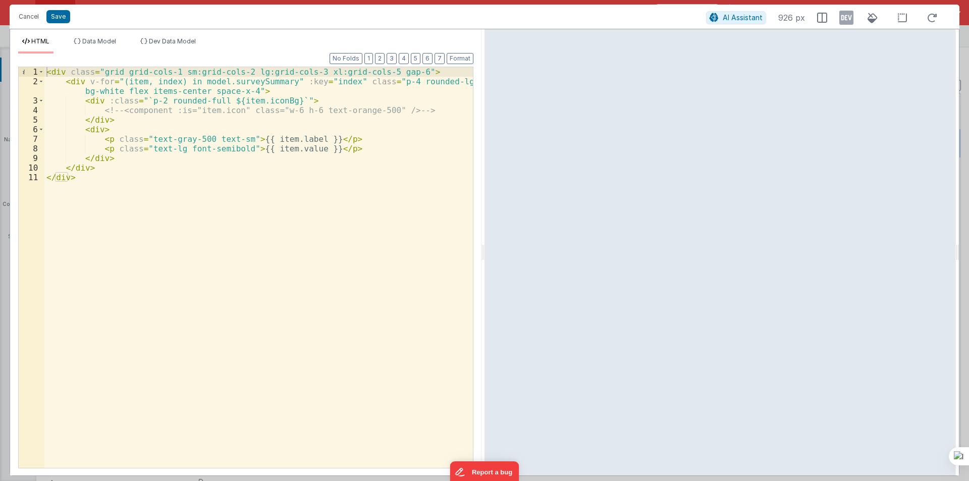
click at [165, 130] on div "< div class = "grid grid-cols-1 sm:grid-cols-2 lg:grid-cols-3 xl:grid-cols-5 ga…" at bounding box center [258, 277] width 428 height 420
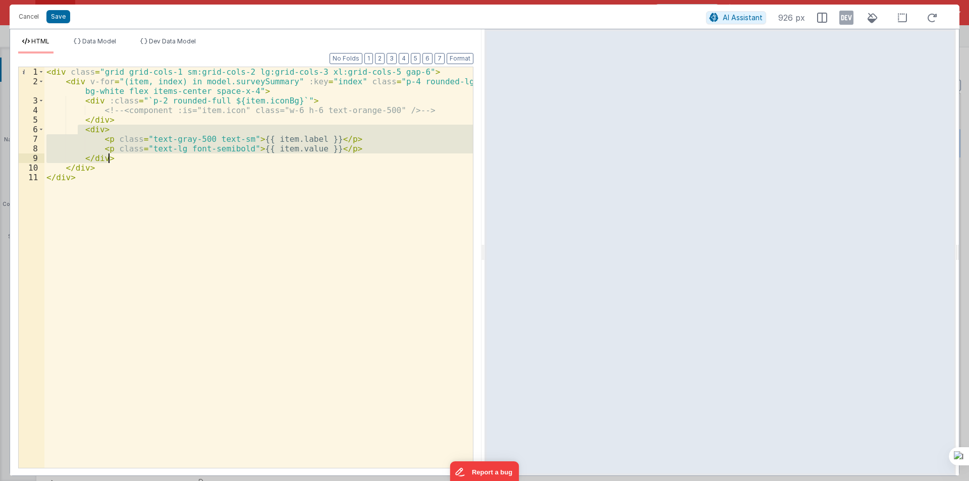
drag, startPoint x: 79, startPoint y: 130, endPoint x: 119, endPoint y: 160, distance: 49.8
click at [119, 160] on div "< div class = "grid grid-cols-1 sm:grid-cols-2 lg:grid-cols-3 xl:grid-cols-5 ga…" at bounding box center [258, 277] width 428 height 420
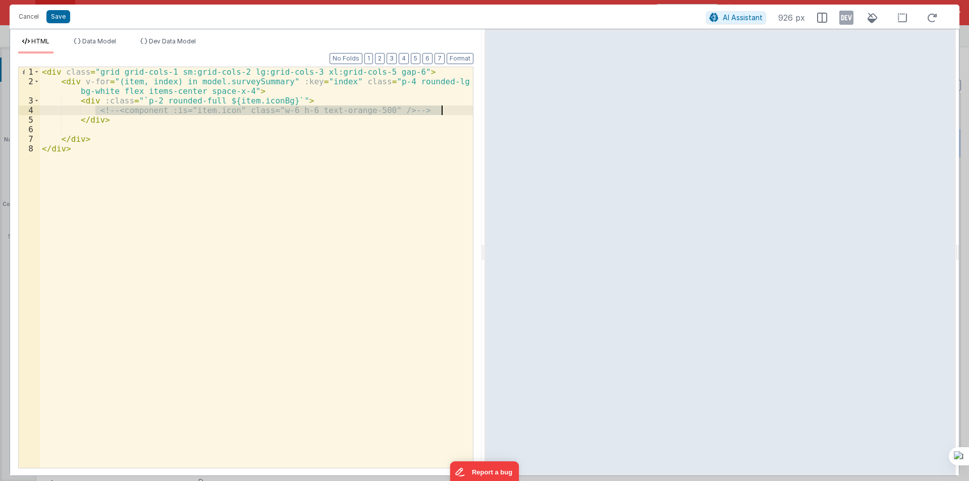
drag, startPoint x: 95, startPoint y: 107, endPoint x: 452, endPoint y: 109, distance: 357.3
click at [452, 109] on div "< div class = "grid grid-cols-1 sm:grid-cols-2 lg:grid-cols-3 xl:grid-cols-5 ga…" at bounding box center [256, 277] width 433 height 420
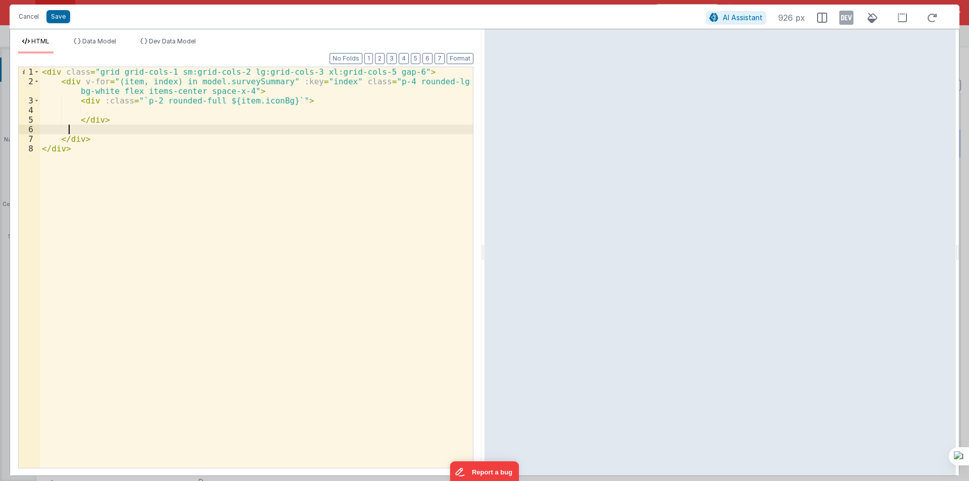
click at [70, 127] on div "< div class = "grid grid-cols-1 sm:grid-cols-2 lg:grid-cols-3 xl:grid-cols-5 ga…" at bounding box center [256, 277] width 433 height 420
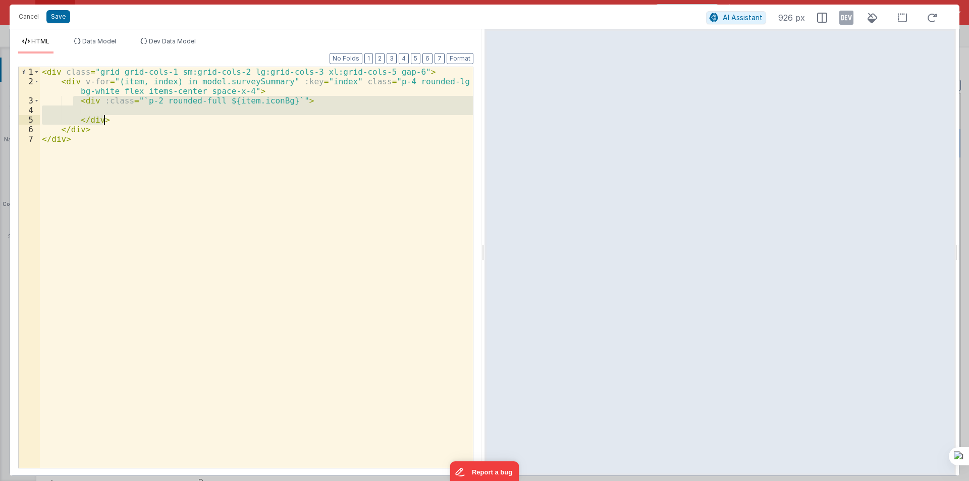
drag, startPoint x: 73, startPoint y: 98, endPoint x: 115, endPoint y: 118, distance: 46.5
click at [115, 118] on div "< div class = "grid grid-cols-1 sm:grid-cols-2 lg:grid-cols-3 xl:grid-cols-5 ga…" at bounding box center [256, 277] width 433 height 420
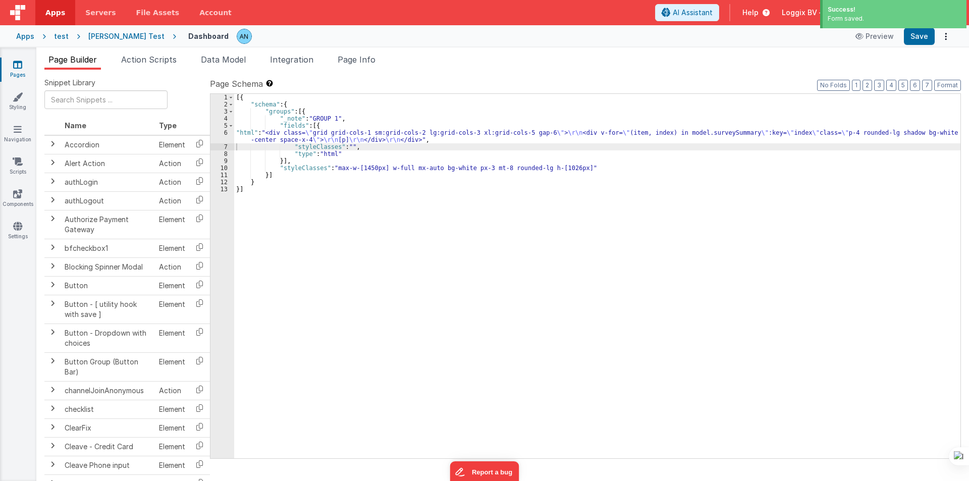
click at [218, 138] on div "6" at bounding box center [222, 136] width 24 height 14
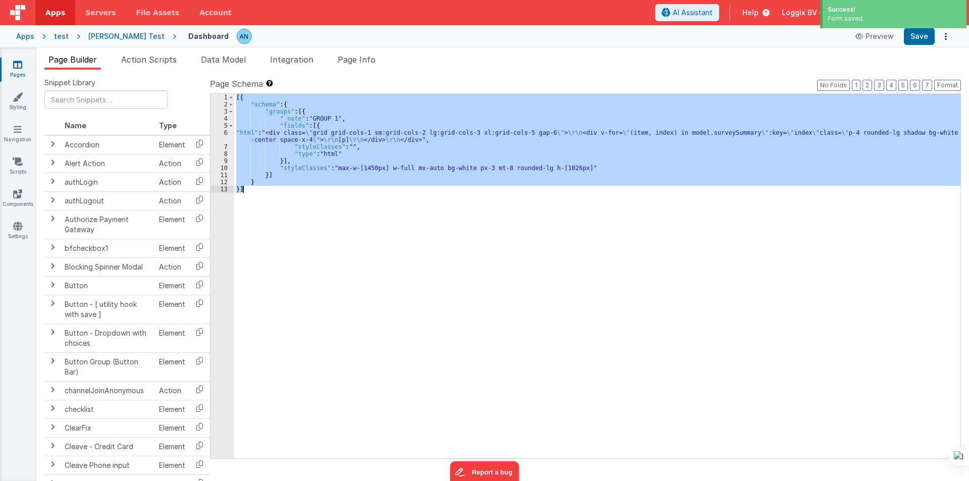
click at [218, 138] on div "6" at bounding box center [222, 136] width 24 height 14
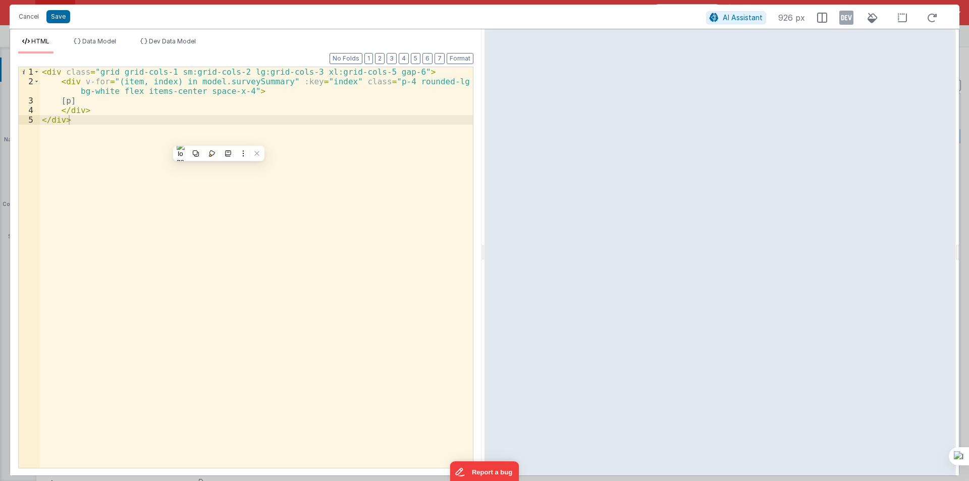
click at [362, 72] on div "< div class = "grid grid-cols-1 sm:grid-cols-2 lg:grid-cols-3 xl:grid-cols-5 ga…" at bounding box center [256, 277] width 433 height 420
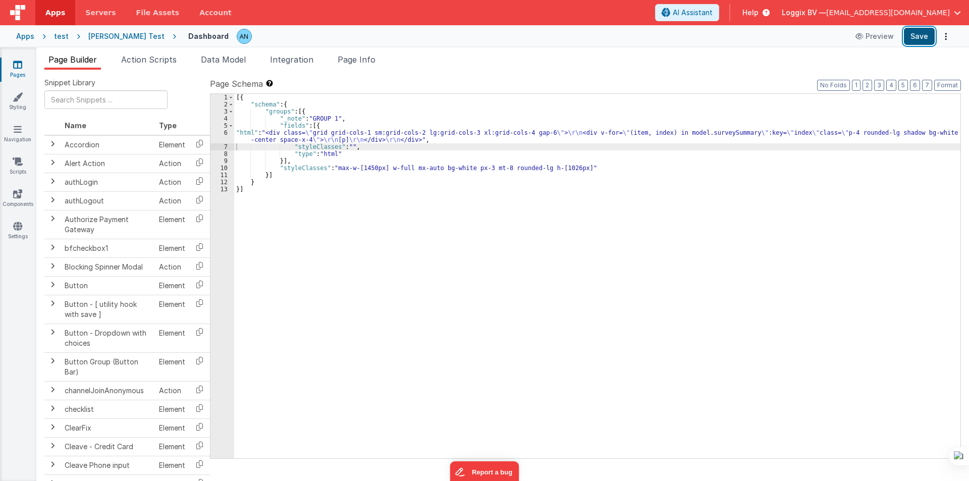
click at [925, 34] on button "Save" at bounding box center [919, 36] width 31 height 17
click at [952, 82] on button "Format" at bounding box center [947, 85] width 27 height 11
click at [332, 138] on div "[{ "schema" : { "groups" : [{ "_note" : "GROUP 1" , "fields" : [{ "html" : "<di…" at bounding box center [597, 283] width 726 height 378
click at [221, 133] on div "6" at bounding box center [222, 136] width 24 height 14
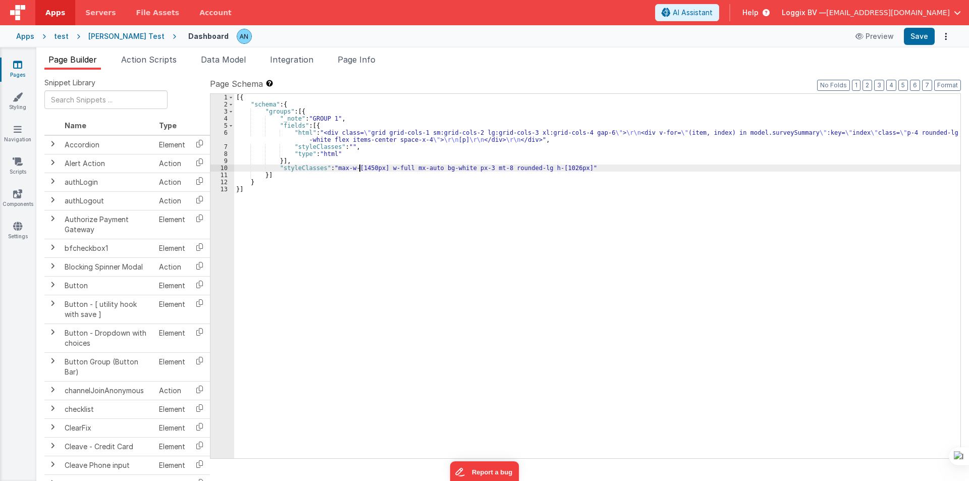
click at [360, 168] on div "[{ "schema" : { "groups" : [{ "_note" : "GROUP 1" , "fields" : [{ "html" : "<di…" at bounding box center [597, 283] width 726 height 378
drag, startPoint x: 354, startPoint y: 168, endPoint x: 378, endPoint y: 168, distance: 24.7
click at [378, 168] on div "[{ "schema" : { "groups" : [{ "_note" : "GROUP 1" , "fields" : [{ "html" : "<di…" at bounding box center [597, 283] width 726 height 378
click at [920, 36] on button "Save" at bounding box center [919, 36] width 31 height 17
click at [944, 83] on button "Format" at bounding box center [947, 85] width 27 height 11
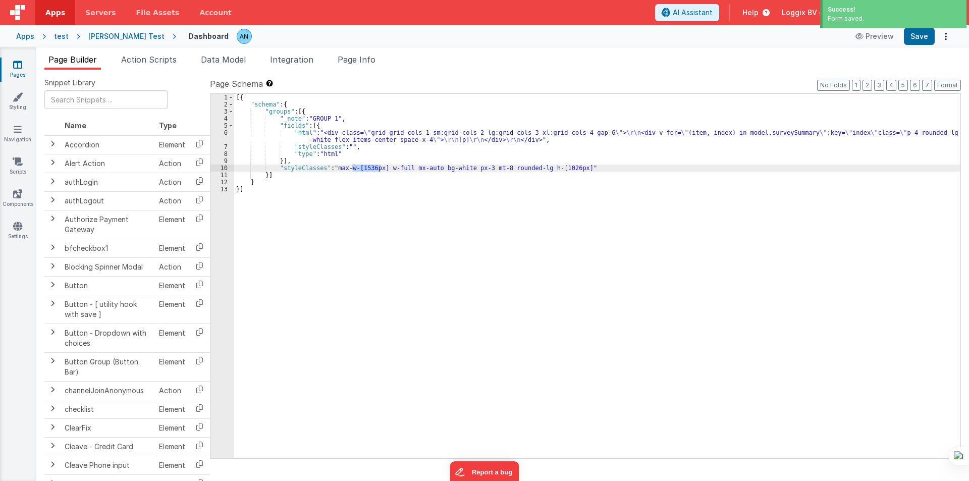
click at [321, 141] on div "[{ "schema" : { "groups" : [{ "_note" : "GROUP 1" , "fields" : [{ "html" : "<di…" at bounding box center [597, 283] width 726 height 378
click at [218, 135] on div "6" at bounding box center [222, 136] width 24 height 14
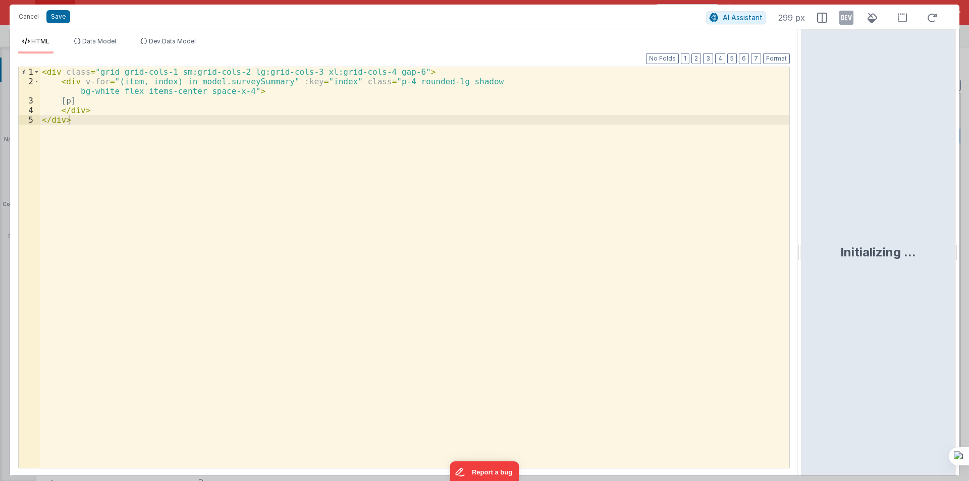
drag, startPoint x: 482, startPoint y: 251, endPoint x: 798, endPoint y: 240, distance: 316.1
click at [803, 240] on html "Cancel Save AI Assistant 299 px HTML Data Model Dev Data Model Format 7 6 5 4 3…" at bounding box center [484, 240] width 969 height 481
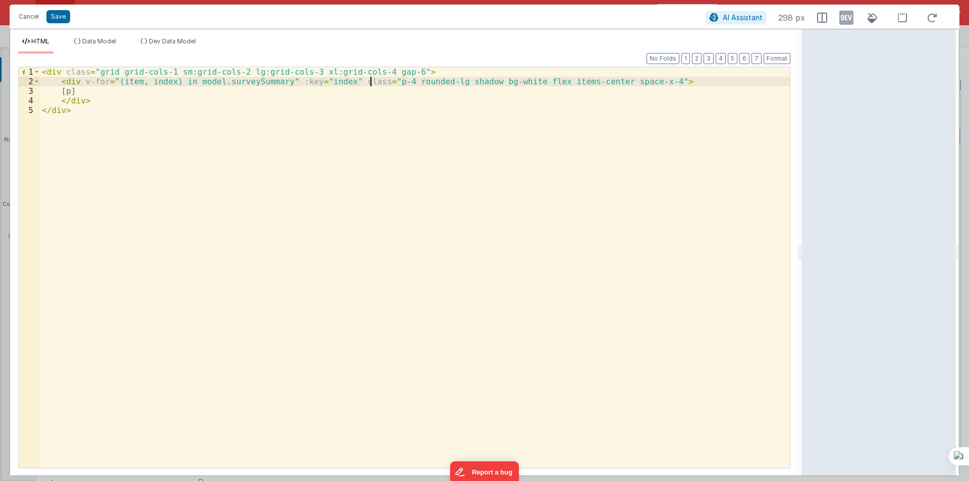
click at [371, 82] on div "< div class = "grid grid-cols-1 sm:grid-cols-2 lg:grid-cols-3 xl:grid-cols-4 ga…" at bounding box center [415, 277] width 750 height 420
click at [33, 21] on button "Cancel" at bounding box center [29, 17] width 30 height 14
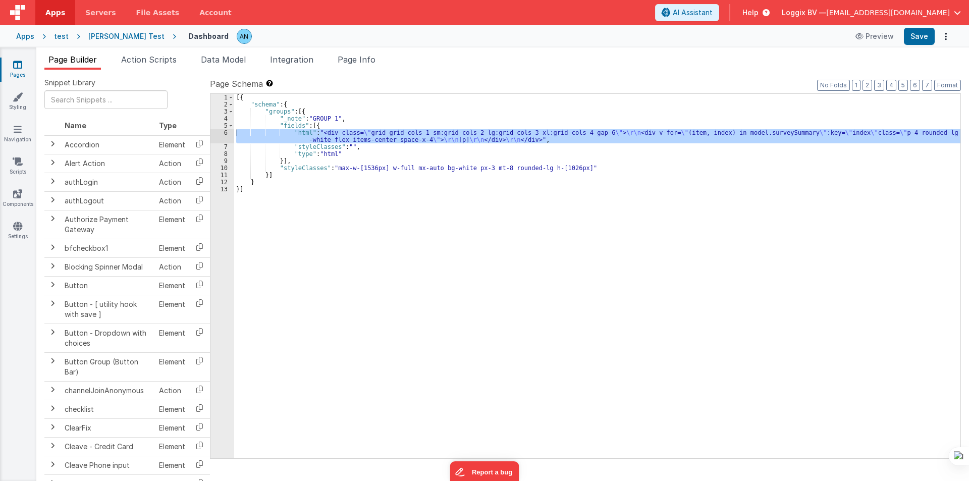
click at [430, 168] on div "[{ "schema" : { "groups" : [{ "_note" : "GROUP 1" , "fields" : [{ "html" : "<di…" at bounding box center [597, 283] width 726 height 378
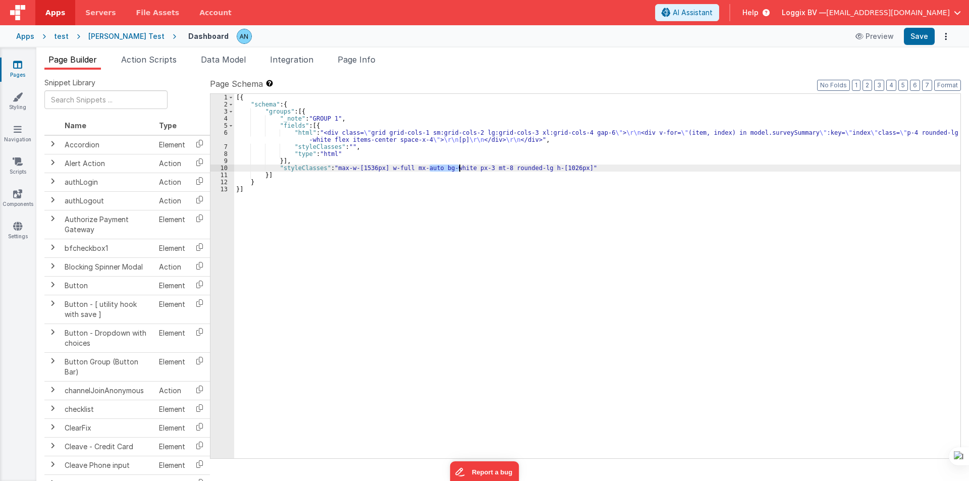
click at [458, 166] on div "[{ "schema" : { "groups" : [{ "_note" : "GROUP 1" , "fields" : [{ "html" : "<di…" at bounding box center [597, 283] width 726 height 378
drag, startPoint x: 465, startPoint y: 168, endPoint x: 498, endPoint y: 165, distance: 32.9
click at [498, 165] on div "[{ "schema" : { "groups" : [{ "_note" : "GROUP 1" , "fields" : [{ "html" : "<di…" at bounding box center [597, 283] width 726 height 378
click at [295, 140] on div "[{ "schema" : { "groups" : [{ "_note" : "GROUP 1" , "fields" : [{ "html" : "<di…" at bounding box center [597, 283] width 726 height 378
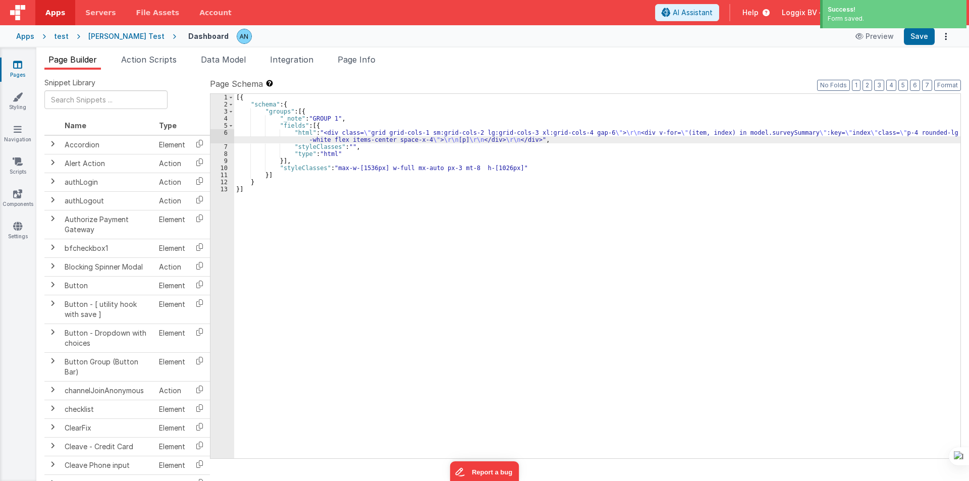
click at [221, 132] on div "6" at bounding box center [222, 136] width 24 height 14
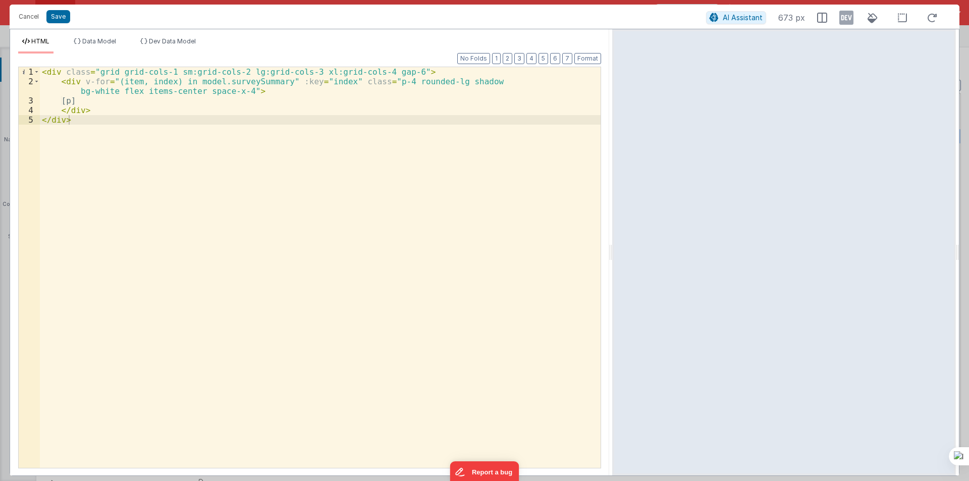
drag, startPoint x: 483, startPoint y: 248, endPoint x: 613, endPoint y: 248, distance: 129.2
click at [613, 248] on html "Cancel Save AI Assistant 673 px HTML Data Model Dev Data Model Format 7 6 5 4 3…" at bounding box center [484, 240] width 969 height 481
drag, startPoint x: 67, startPoint y: 100, endPoint x: 92, endPoint y: 100, distance: 25.7
click at [92, 100] on div "< div class = "grid grid-cols-1 sm:grid-cols-2 lg:grid-cols-3 xl:grid-cols-4 ga…" at bounding box center [320, 277] width 561 height 420
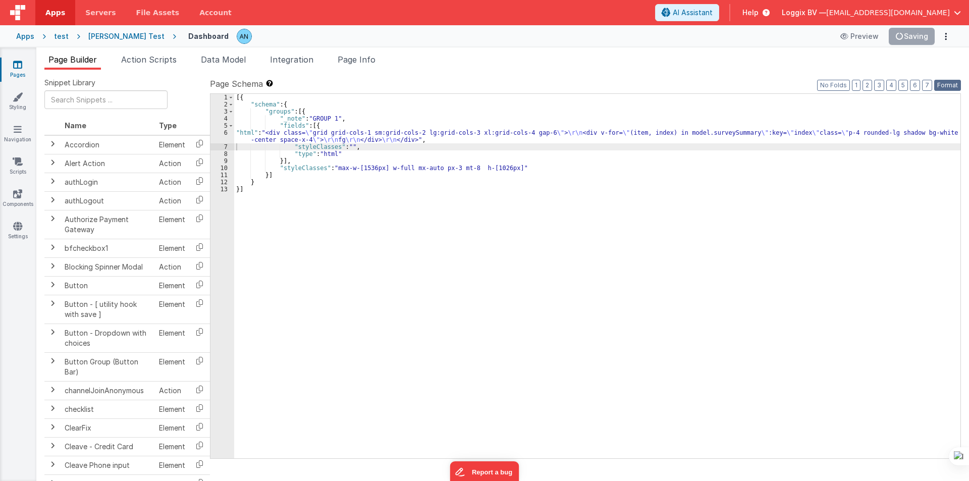
click at [946, 86] on button "Format" at bounding box center [947, 85] width 27 height 11
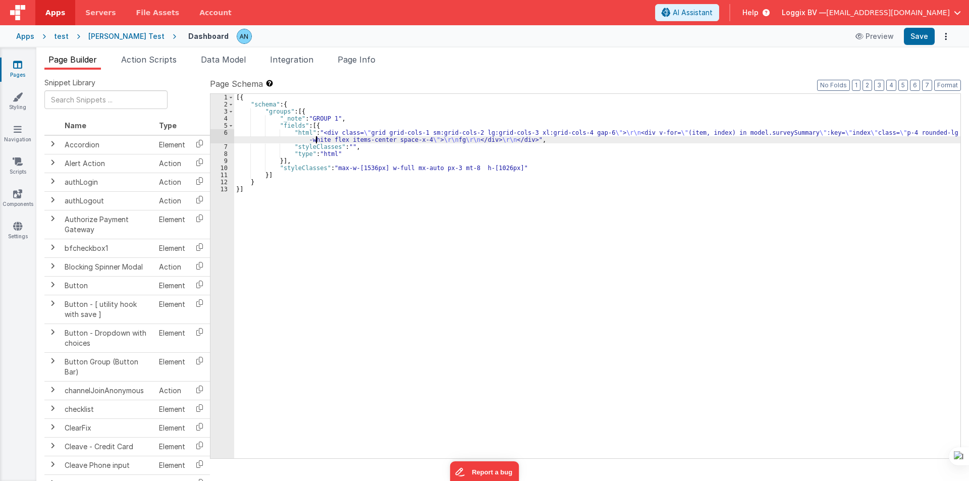
click at [317, 138] on div "[{ "schema" : { "groups" : [{ "_note" : "GROUP 1" , "fields" : [{ "html" : "<di…" at bounding box center [597, 283] width 726 height 378
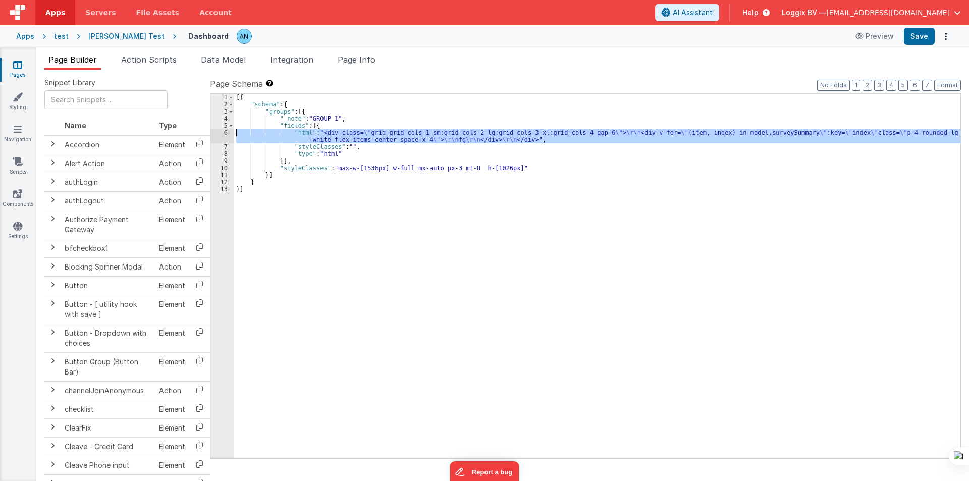
click at [219, 133] on div "6" at bounding box center [222, 136] width 24 height 14
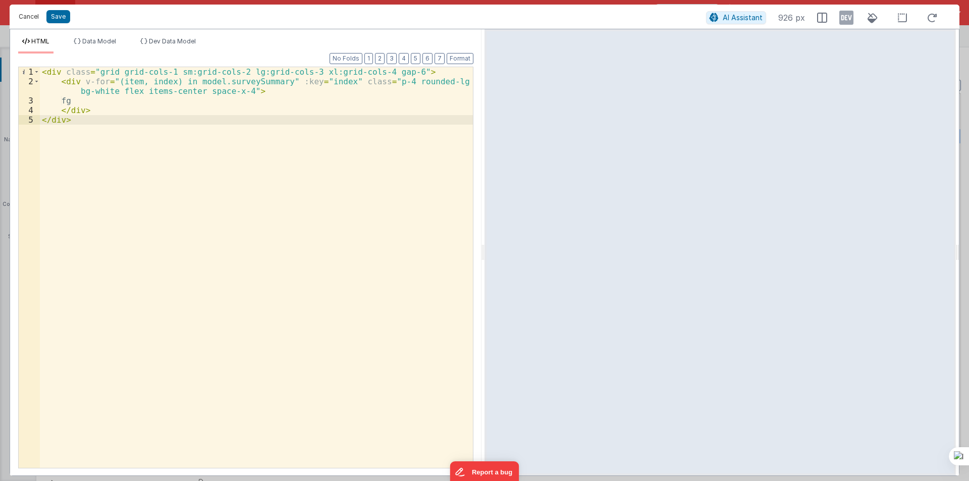
click at [21, 13] on button "Cancel" at bounding box center [29, 17] width 30 height 14
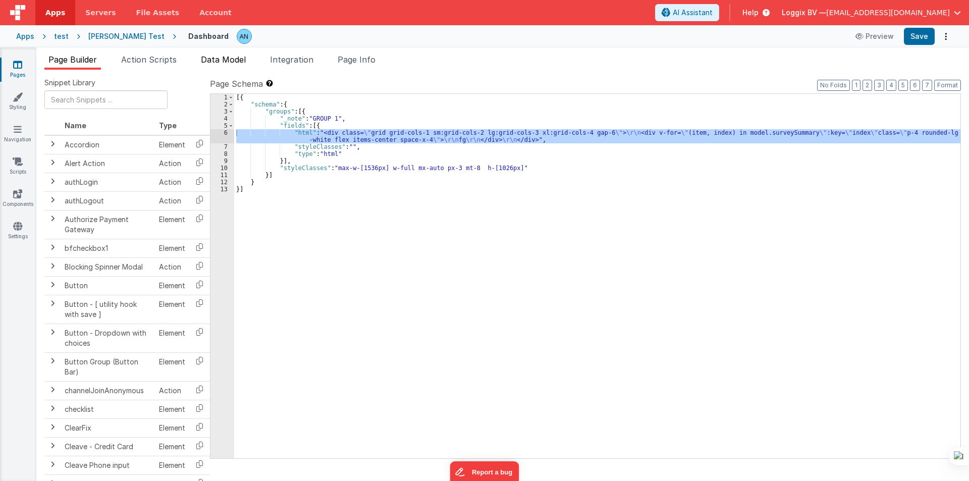
click at [200, 65] on li "Data Model" at bounding box center [223, 61] width 53 height 16
